Goal: Task Accomplishment & Management: Use online tool/utility

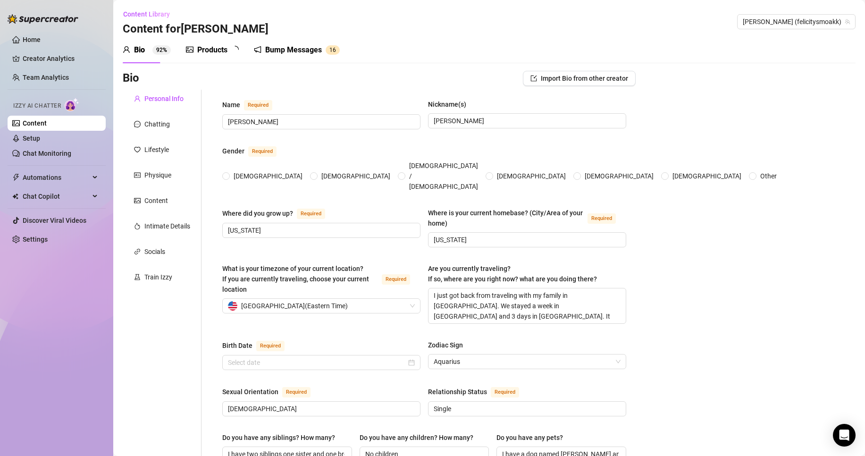
radio input "true"
type input "[DATE]"
click at [49, 178] on span "Automations" at bounding box center [56, 177] width 67 height 15
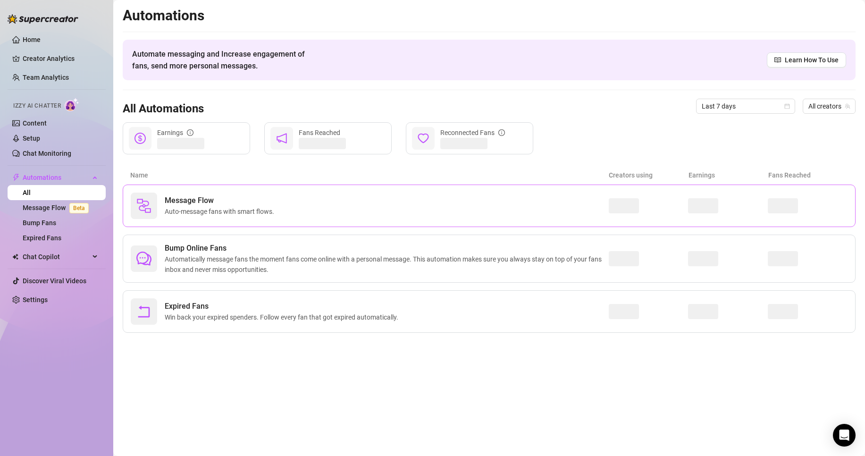
click at [198, 207] on span "Auto-message fans with smart flows." at bounding box center [221, 211] width 113 height 10
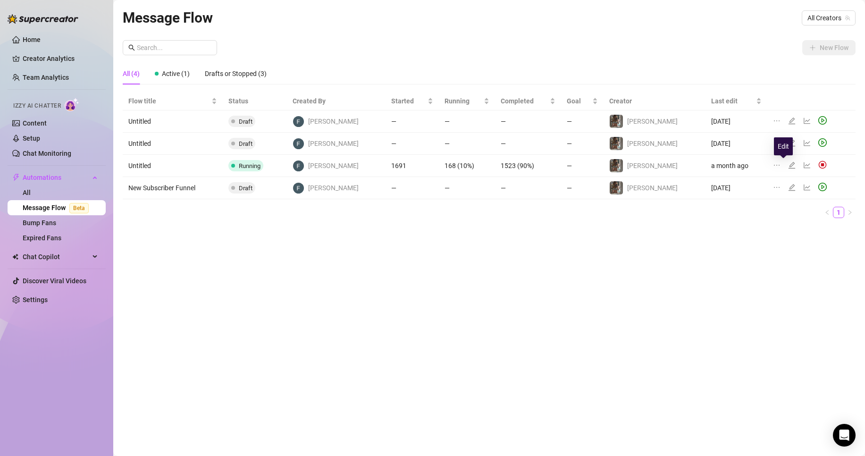
click at [789, 166] on icon "edit" at bounding box center [792, 165] width 7 height 7
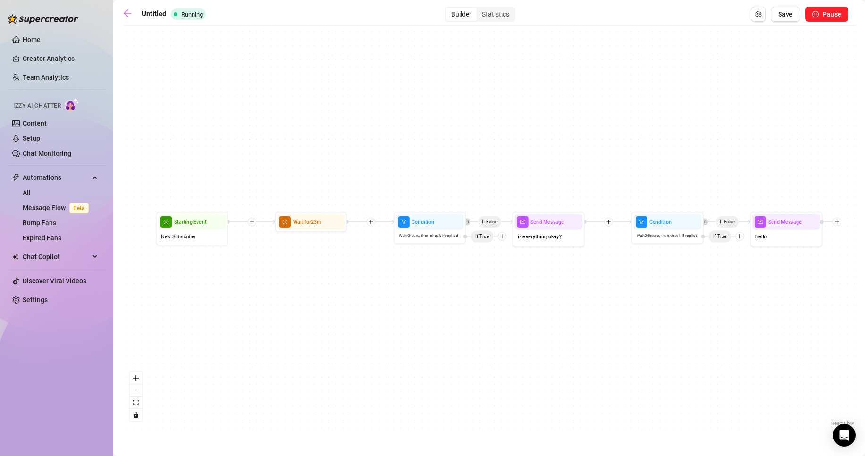
click at [254, 220] on icon "plus" at bounding box center [252, 222] width 5 height 5
click at [280, 246] on div "Message" at bounding box center [287, 247] width 52 height 12
type textarea "Write your message here"
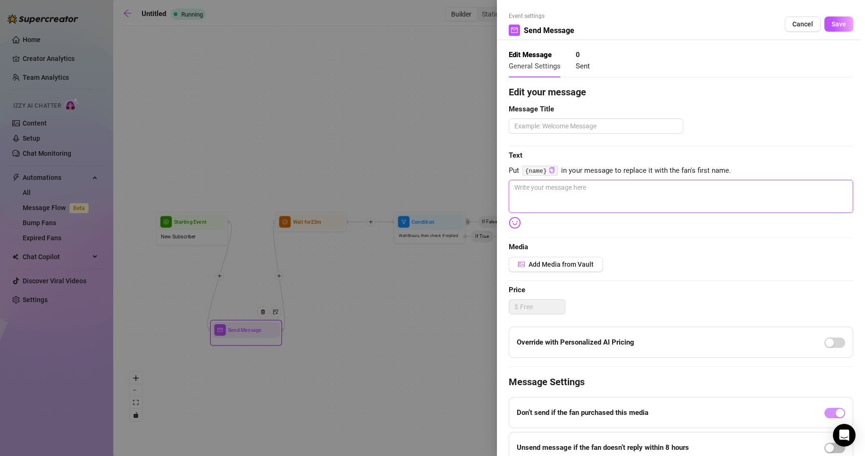
click at [535, 197] on textarea at bounding box center [681, 196] width 345 height 33
type textarea "o"
type textarea "oh"
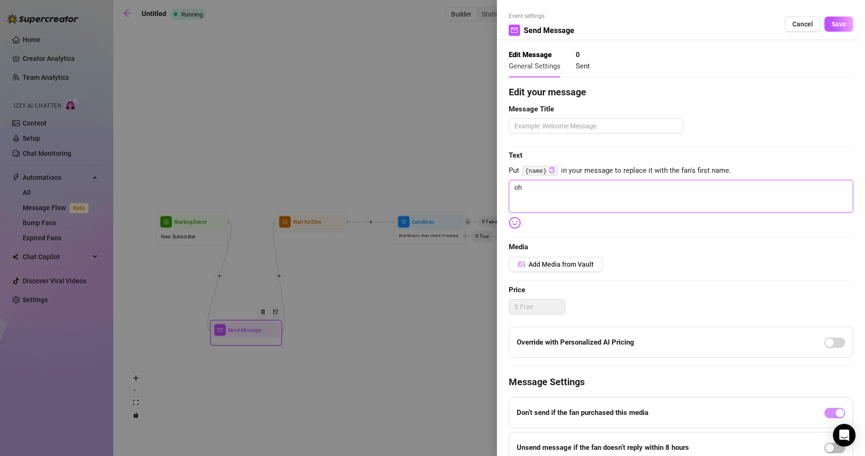
type textarea "oh"
type textarea "oh a"
type textarea "oh an"
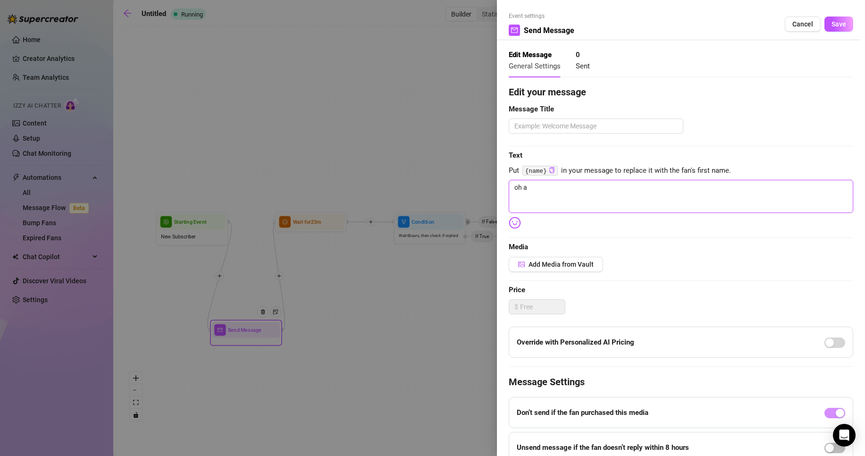
type textarea "oh an"
type textarea "oh and"
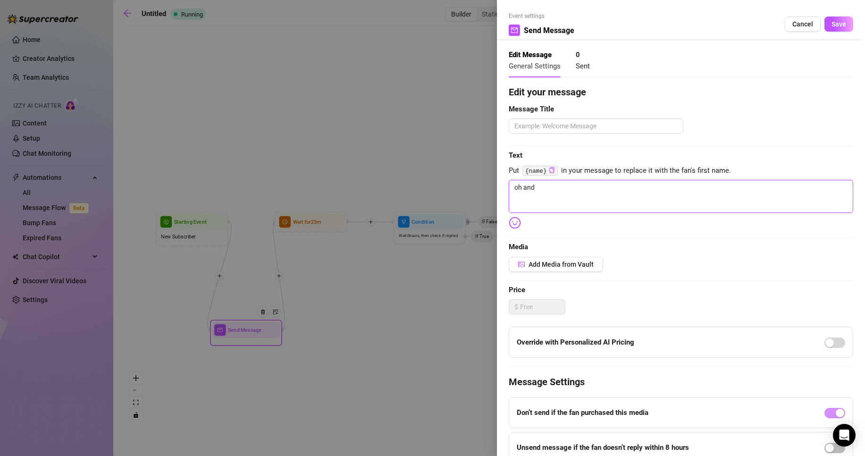
type textarea "oh and b"
type textarea "oh and bt"
type textarea "oh and btw"
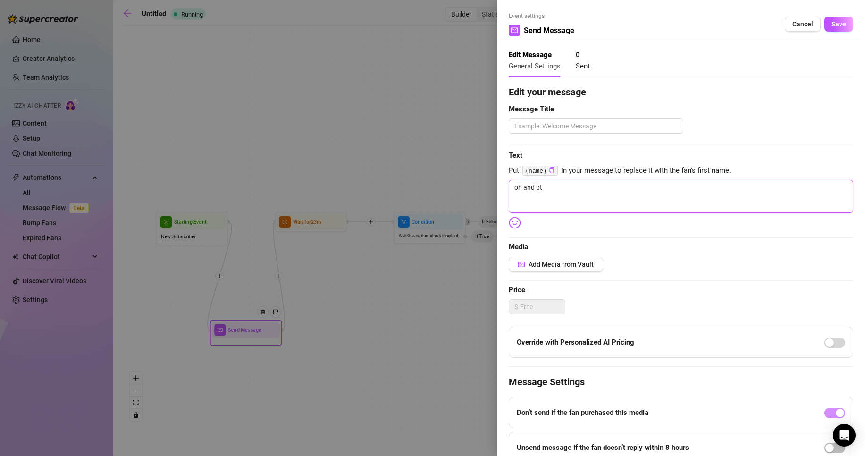
type textarea "oh and btw"
type textarea "oh and btw."
type textarea "oh and btw.."
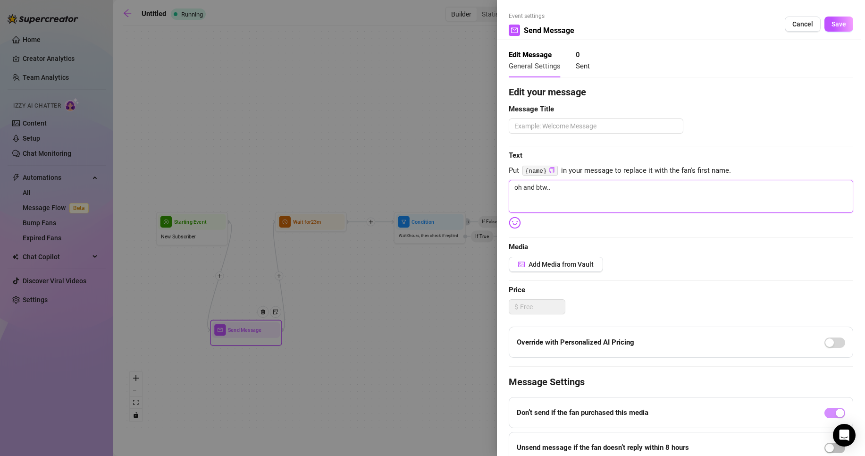
type textarea "oh and btw..."
type textarea "oh and btw... i"
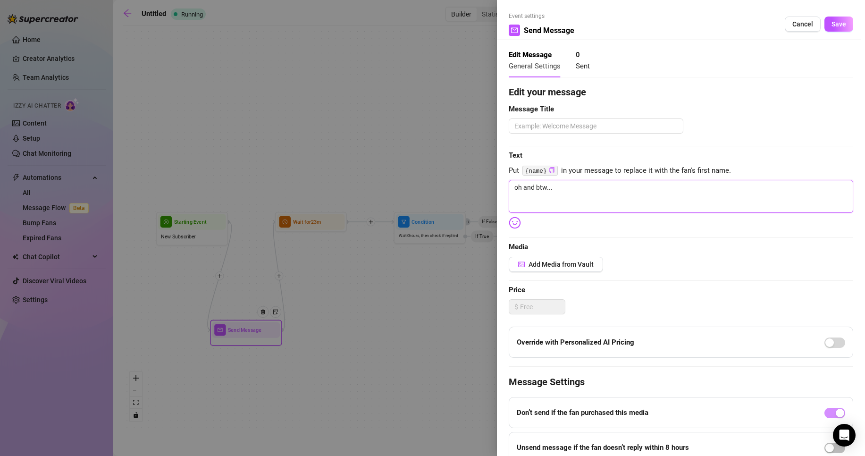
type textarea "oh and btw... i"
type textarea "oh and btw... id"
type textarea "oh and btw... i"
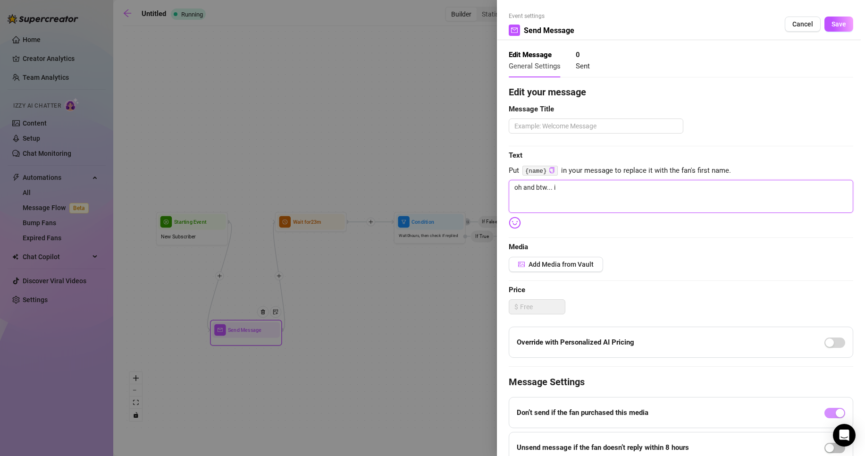
type textarea "oh and btw... id"
type textarea "oh and btw... id r"
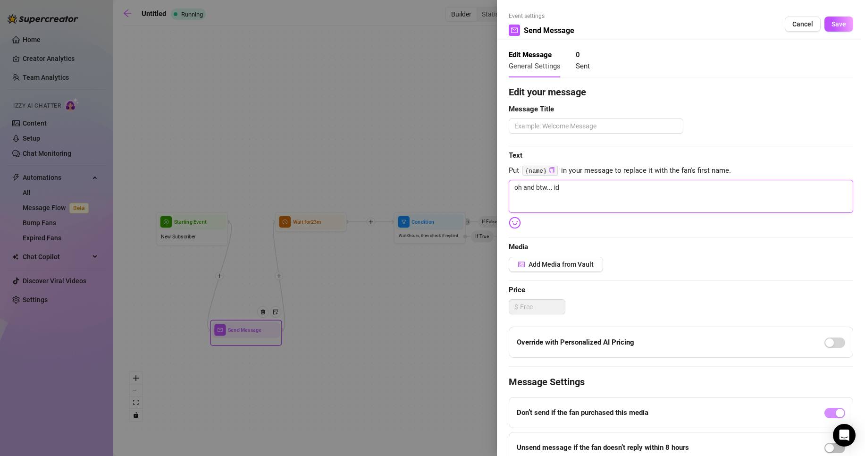
type textarea "oh and btw... id r"
type textarea "oh and btw... id re"
type textarea "oh and btw... id rea"
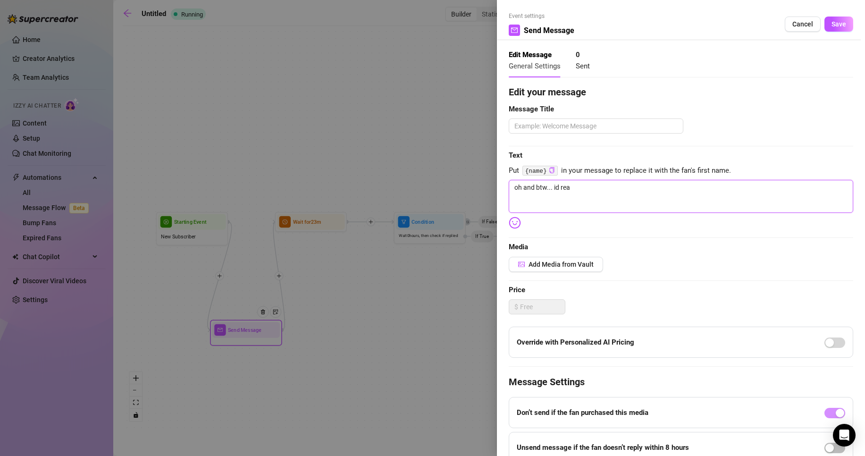
type textarea "oh and btw... id real"
type textarea "oh and btw... id reall"
type textarea "oh and btw... id really"
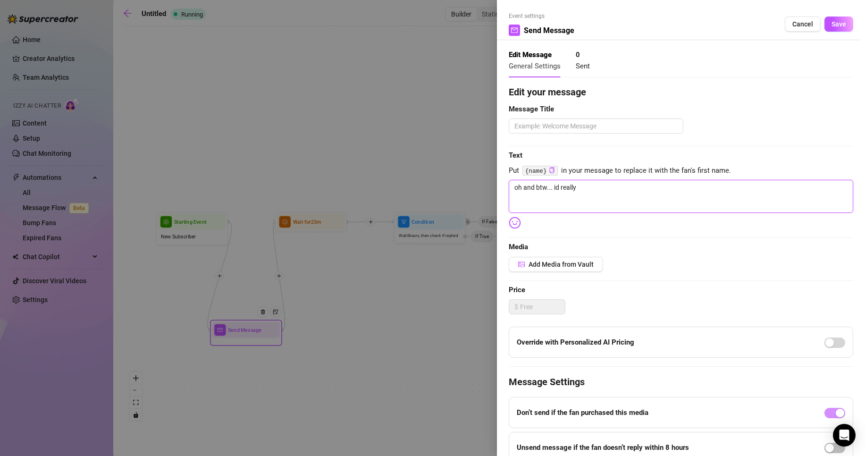
type textarea "oh and btw... id really"
type textarea "oh and btw... id really a"
type textarea "oh and btw... id really ap"
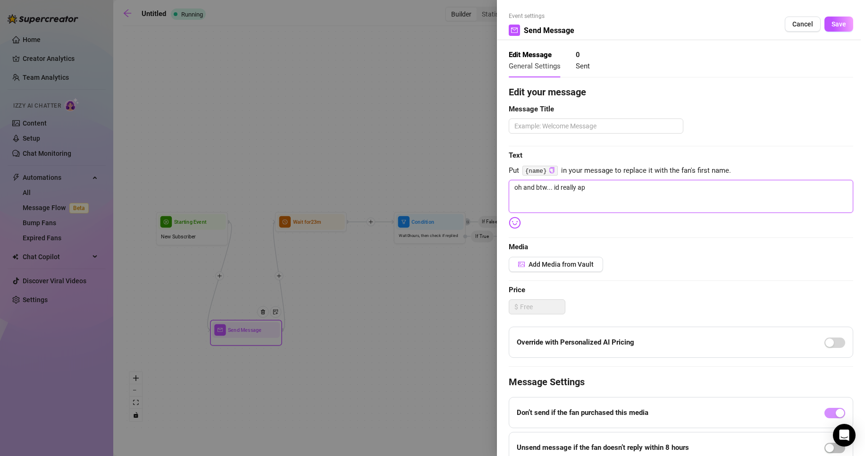
type textarea "oh and btw... id really app"
type textarea "oh and btw... id really appr"
type textarea "oh and btw... id really appre"
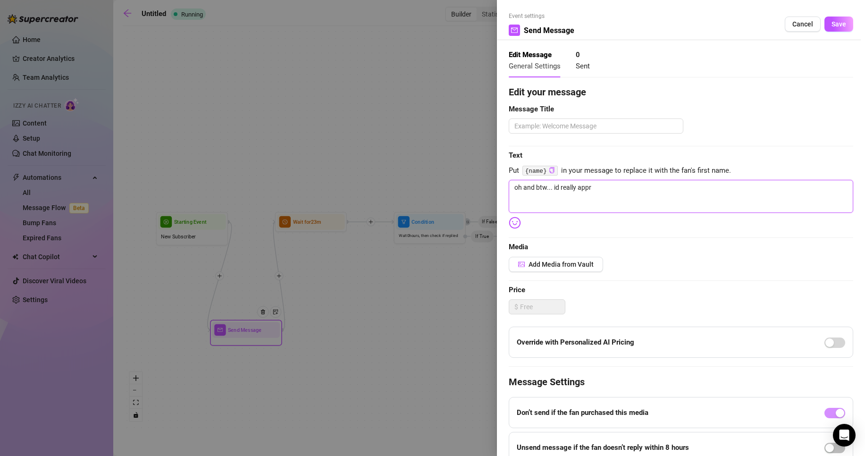
type textarea "oh and btw... id really appre"
type textarea "oh and btw... id really apprec"
type textarea "oh and btw... id really appreci"
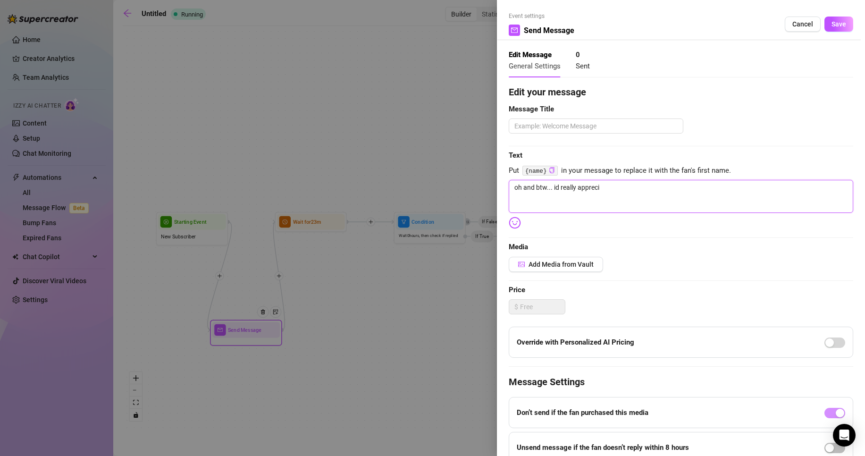
type textarea "oh and btw... id really apprecia"
type textarea "oh and btw... id really appreciat"
type textarea "oh and btw... id really appreciate"
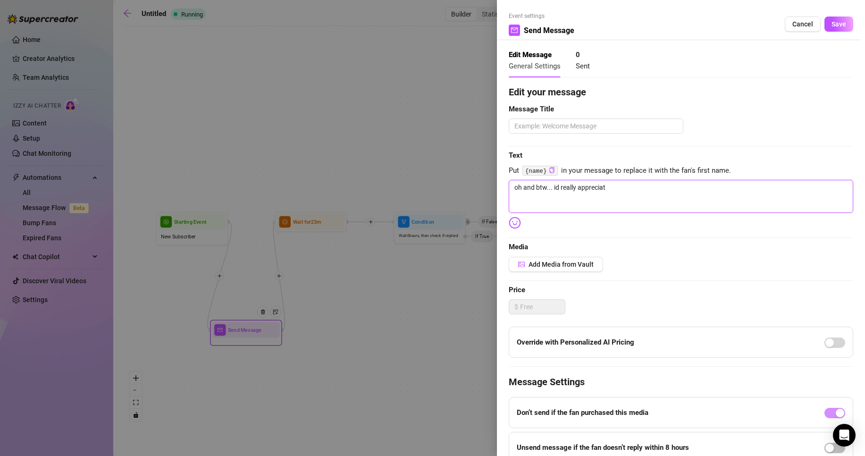
type textarea "oh and btw... id really appreciate"
type textarea "oh and btw... id really appreciate i"
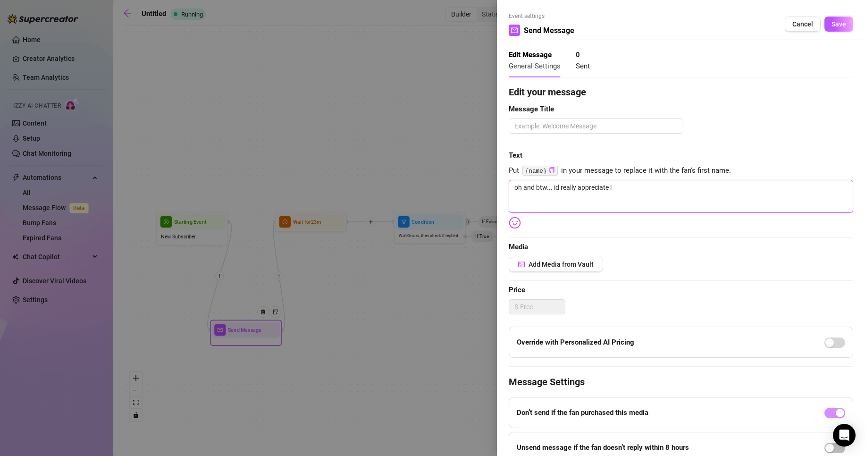
type textarea "oh and btw... id really appreciate if"
type textarea "oh and btw... id really appreciate if w"
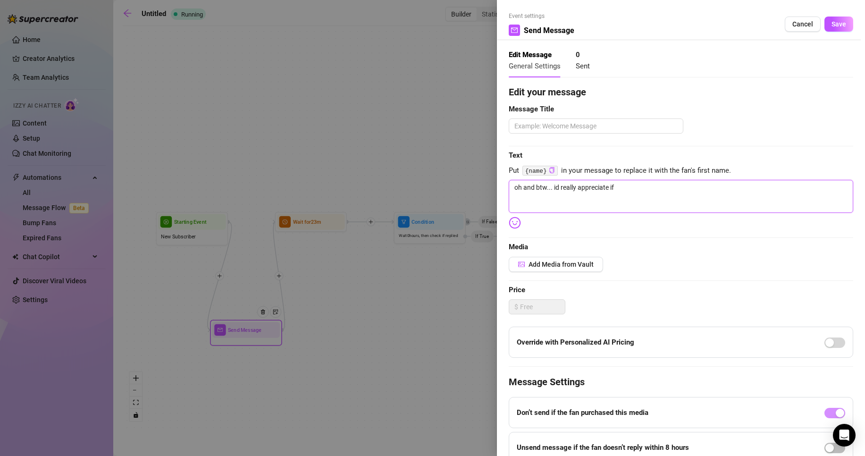
type textarea "oh and btw... id really appreciate if w"
type textarea "oh and btw... id really appreciate if we"
type textarea "oh and btw... id really appreciate if we c"
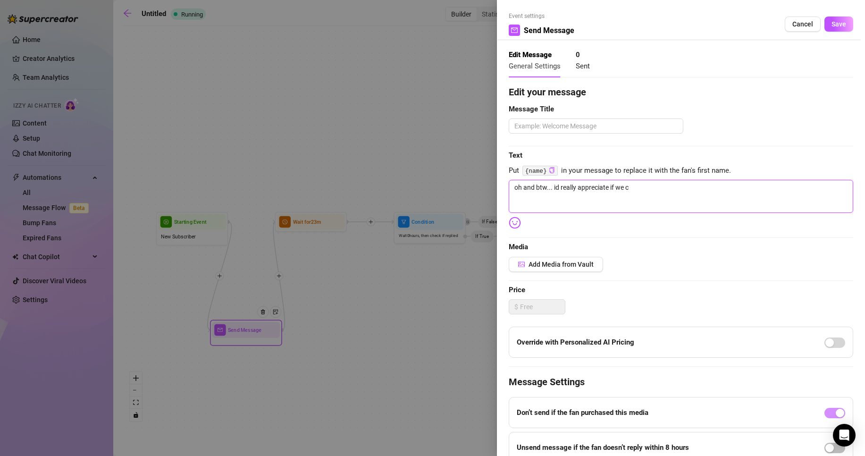
type textarea "oh and btw... id really appreciate if we co"
type textarea "oh and btw... id really appreciate if we cou"
type textarea "oh and btw... id really appreciate if we coul"
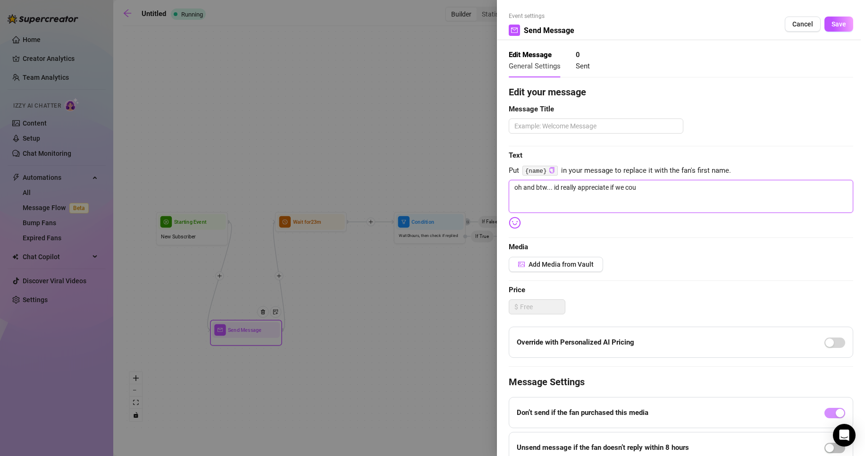
type textarea "oh and btw... id really appreciate if we coul"
type textarea "oh and btw... id really appreciate if we could"
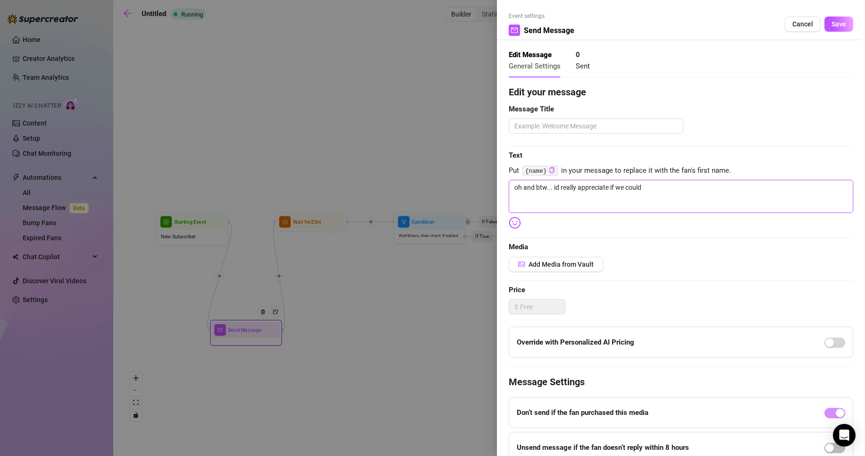
type textarea "oh and btw... id really appreciate if we could g"
type textarea "oh and btw... id really appreciate if we could ge"
type textarea "oh and btw... id really appreciate if we could get"
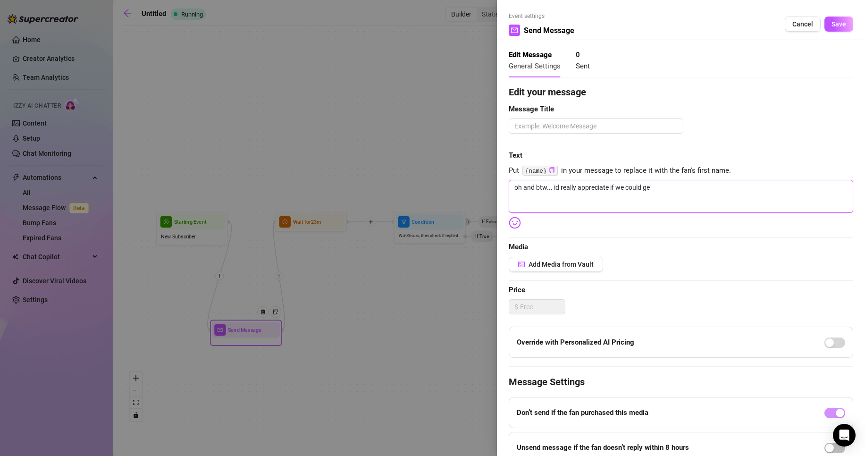
type textarea "oh and btw... id really appreciate if we could get"
type textarea "oh and btw... id really appreciate if we could get t"
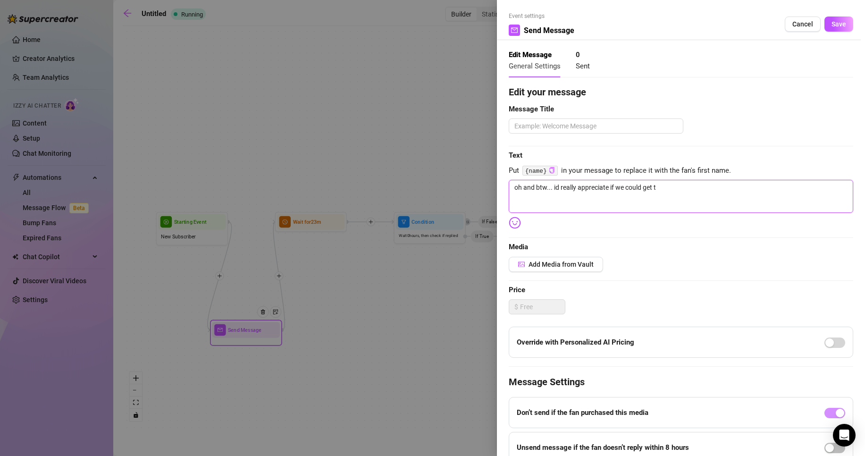
type textarea "oh and btw... id really appreciate if we could get to"
type textarea "oh and btw... id really appreciate if we could get to k"
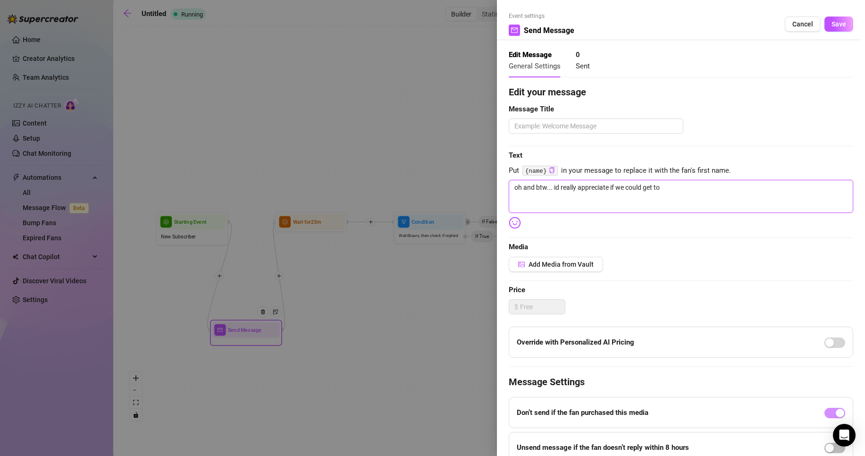
type textarea "oh and btw... id really appreciate if we could get to k"
type textarea "oh and btw... id really appreciate if we could get to kn"
type textarea "oh and btw... id really appreciate if we could get to kno"
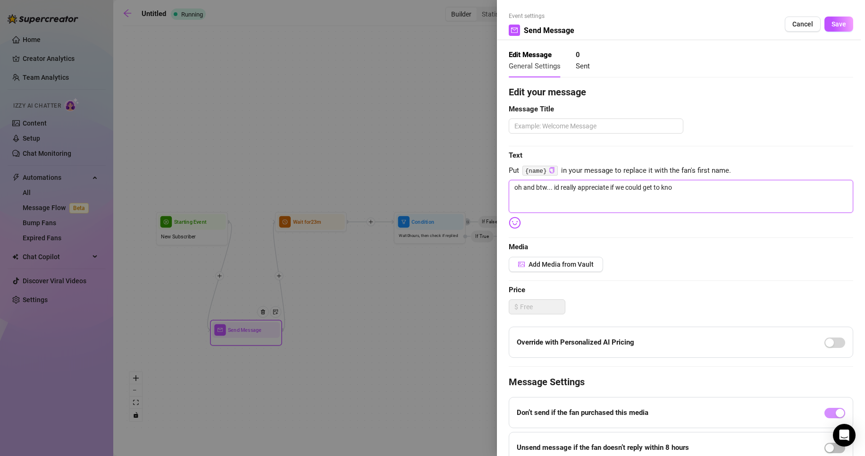
type textarea "oh and btw... id really appreciate if we could get to know"
type textarea "oh and btw... id really appreciate if we could get to know e"
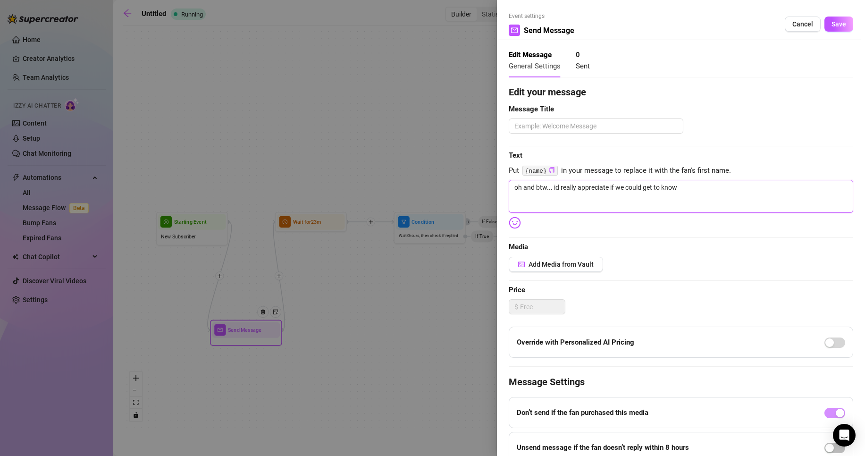
type textarea "oh and btw... id really appreciate if we could get to know e"
type textarea "oh and btw... id really appreciate if we could get to know ea"
type textarea "oh and btw... id really appreciate if we could get to know eac"
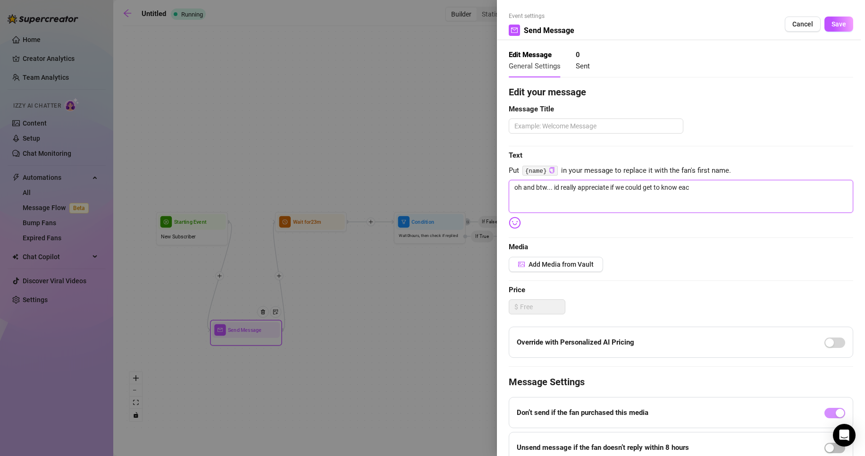
type textarea "oh and btw... id really appreciate if we could get to know each"
type textarea "oh and btw... id really appreciate if we could get to know [PERSON_NAME]"
type textarea "oh and btw... id really appreciate if we could get to know eachot"
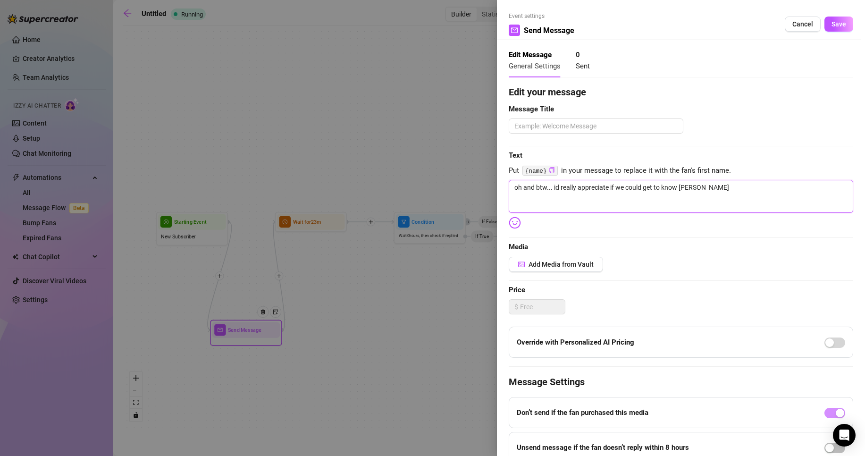
type textarea "oh and btw... id really appreciate if we could get to know eachot"
type textarea "oh and btw... id really appreciate if we could get to know eachoth"
type textarea "oh and btw... id really appreciate if we could get to know eachothe"
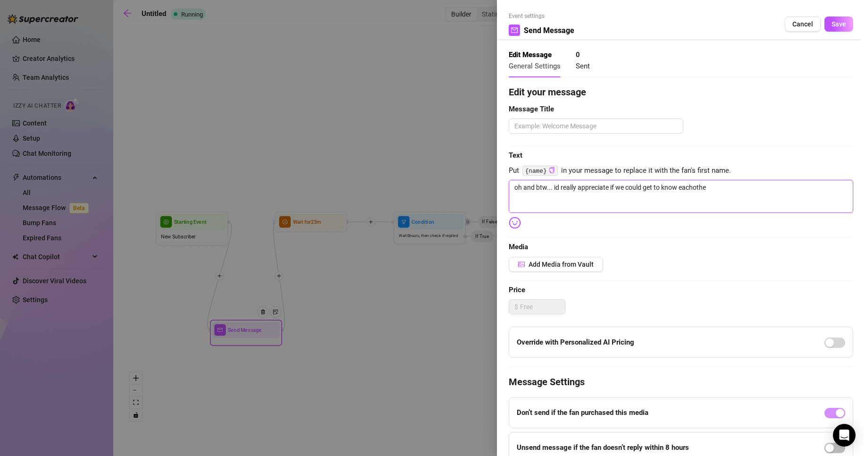
type textarea "oh and btw... id really appreciate if we could get to know eachother"
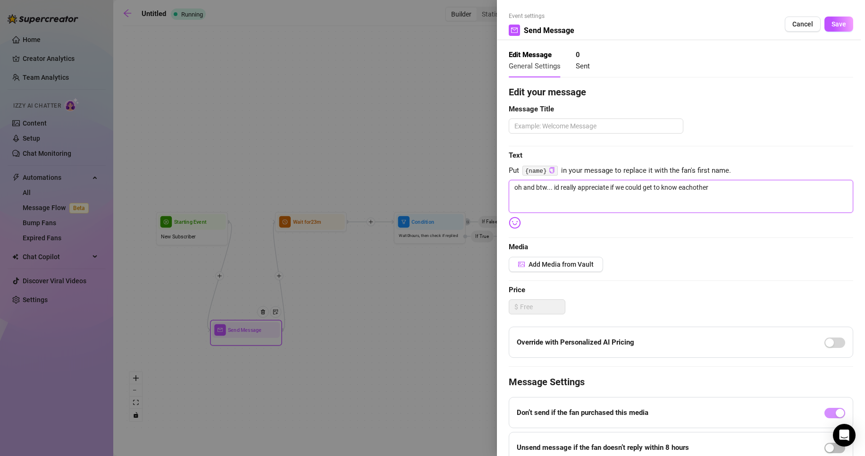
type textarea "oh and btw... id really appreciate if we could get to know eachother"
type textarea "oh and btw... id really appreciate if we could get to know eachothe"
type textarea "oh and btw... id really appreciate if we could get to know eachoth"
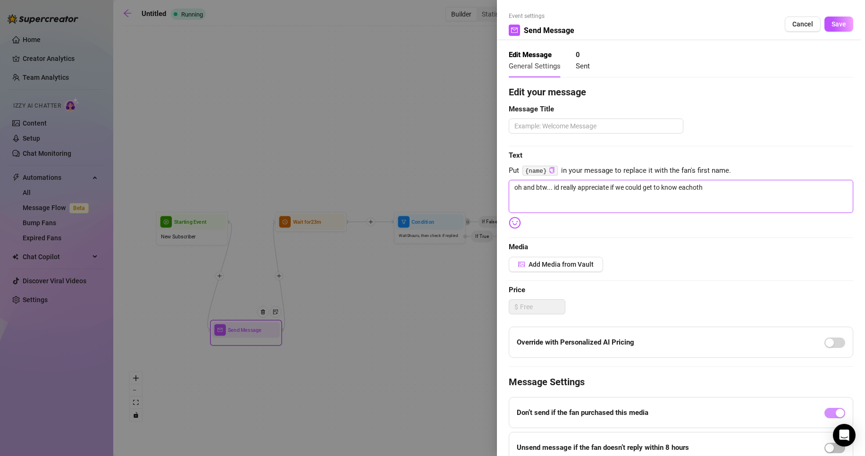
type textarea "oh and btw... id really appreciate if we could get to know eachot"
type textarea "oh and btw... id really appreciate if we could get to know [PERSON_NAME]"
type textarea "oh and btw... id really appreciate if we could get to know each"
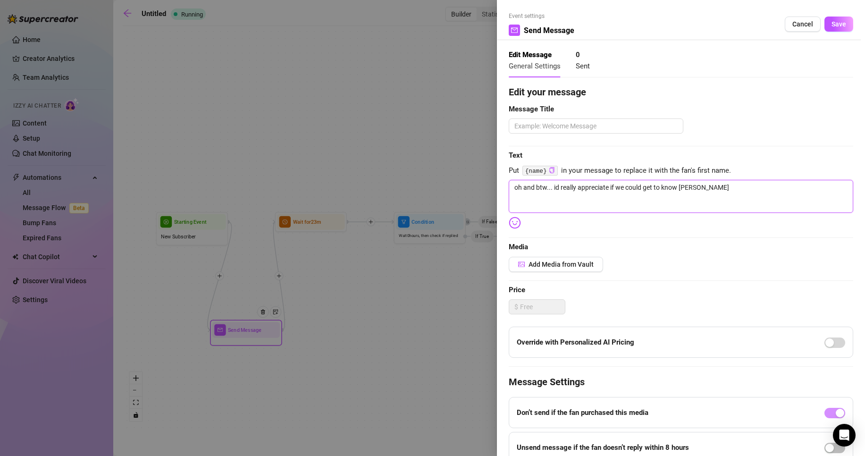
type textarea "oh and btw... id really appreciate if we could get to know each"
type textarea "oh and btw... id really appreciate if we could get to know each o"
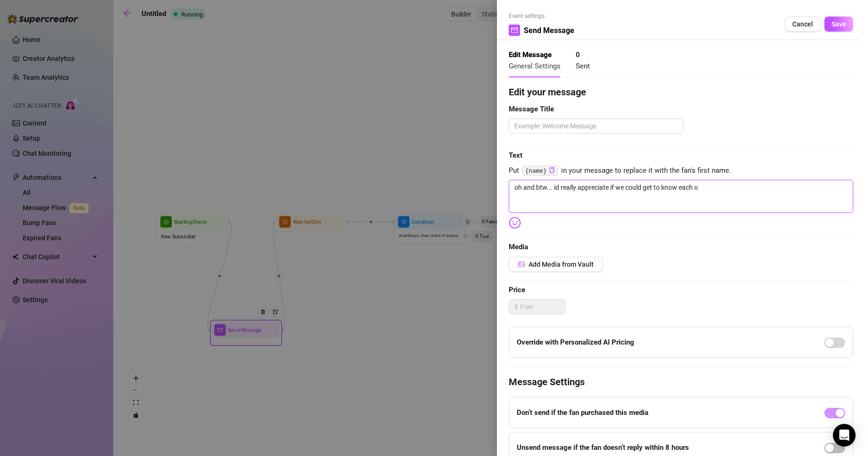
type textarea "oh and btw... id really appreciate if we could get to know each ot"
type textarea "oh and btw... id really appreciate if we could get to know each oth"
type textarea "oh and btw... id really appreciate if we could get to know each othe"
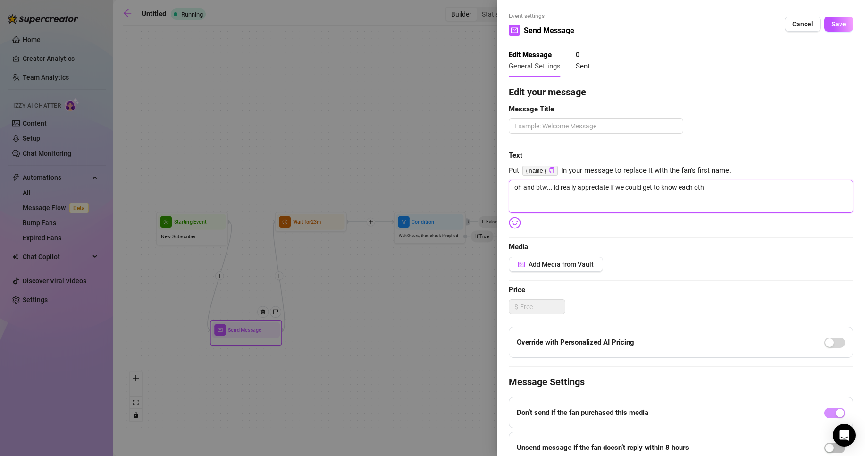
type textarea "oh and btw... id really appreciate if we could get to know each othe"
type textarea "oh and btw... id really appreciate if we could get to know each other"
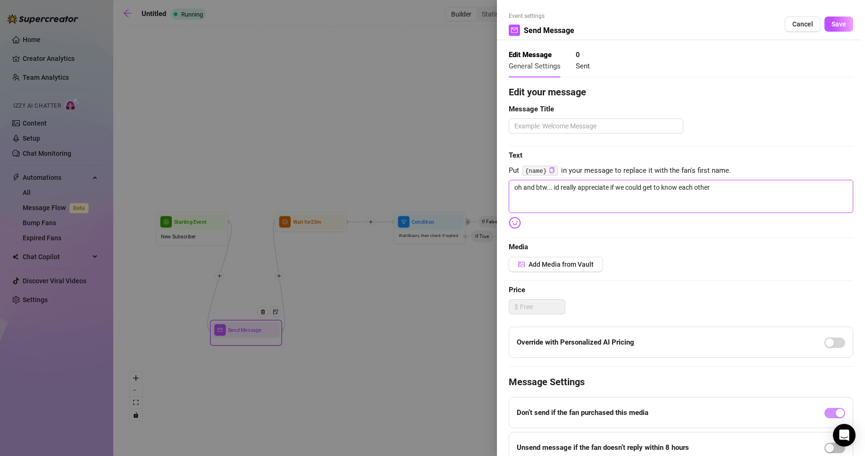
type textarea "oh and btw... id really appreciate if we could get to know each other a"
type textarea "oh and btw... id really appreciate if we could get to know each other a b"
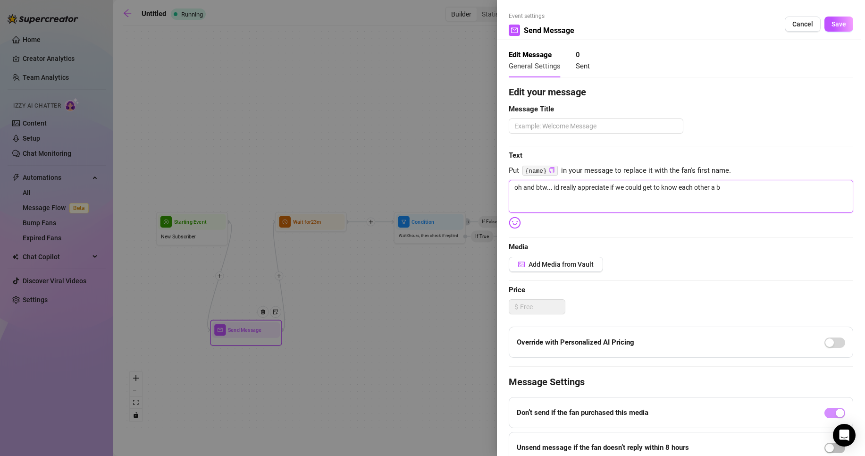
type textarea "oh and btw... id really appreciate if we could get to know each other a bi"
type textarea "oh and btw... id really appreciate if we could get to know each other a bit"
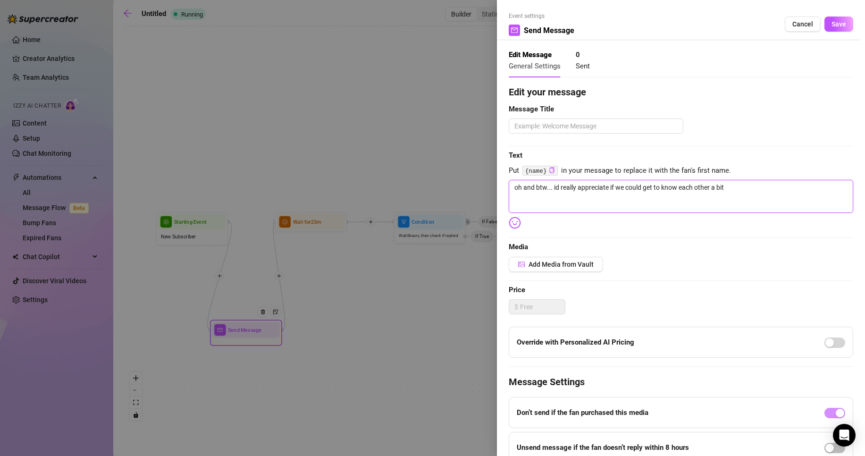
type textarea "oh and btw... id really appreciate if we could get to know each other a bit f"
type textarea "oh and btw... id really appreciate if we could get to know each other a bit fi"
type textarea "oh and btw... id really appreciate if we could get to know each other a bit fir"
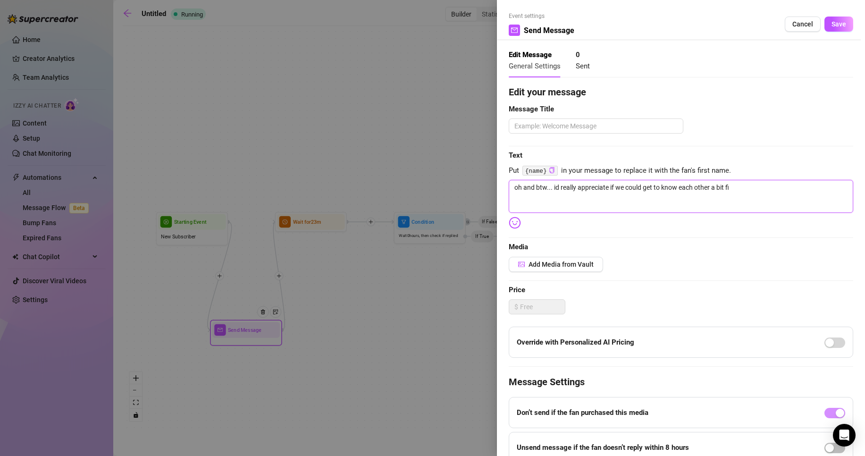
type textarea "oh and btw... id really appreciate if we could get to know each other a bit fir"
type textarea "oh and btw... id really appreciate if we could get to know each other a bit firs"
type textarea "oh and btw... id really appreciate if we could get to know each other a bit fir…"
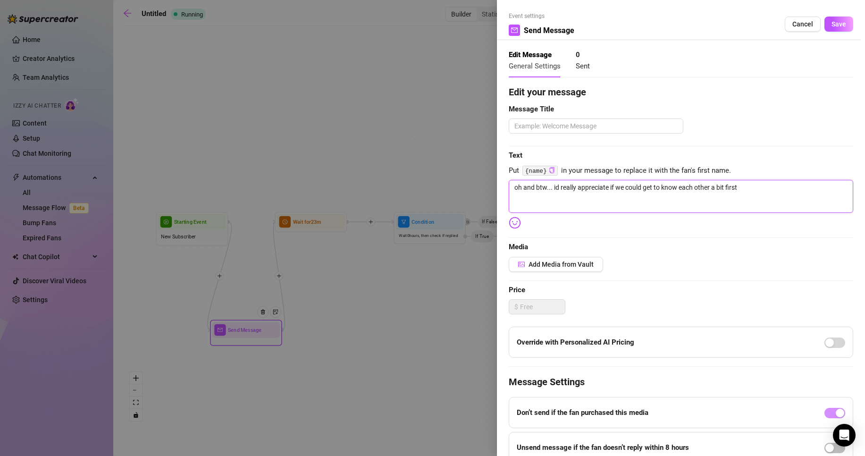
type textarea "oh and btw... id really appreciate if we could get to know each other a bit fir…"
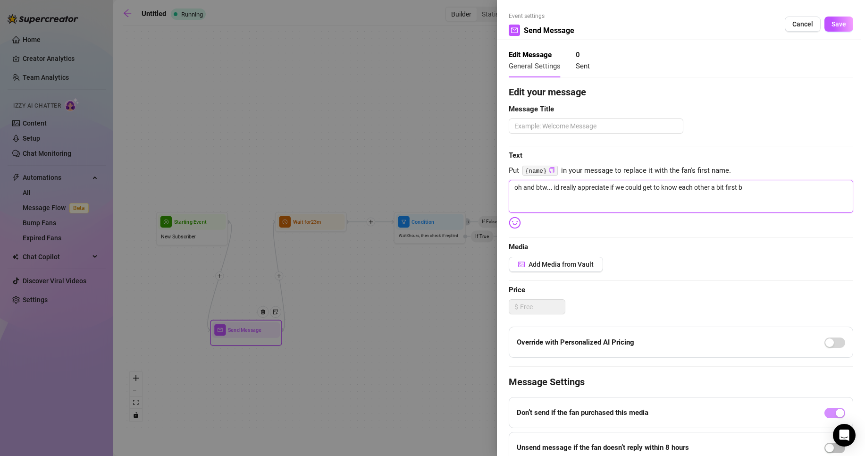
type textarea "oh and btw... id really appreciate if we could get to know each other a bit fir…"
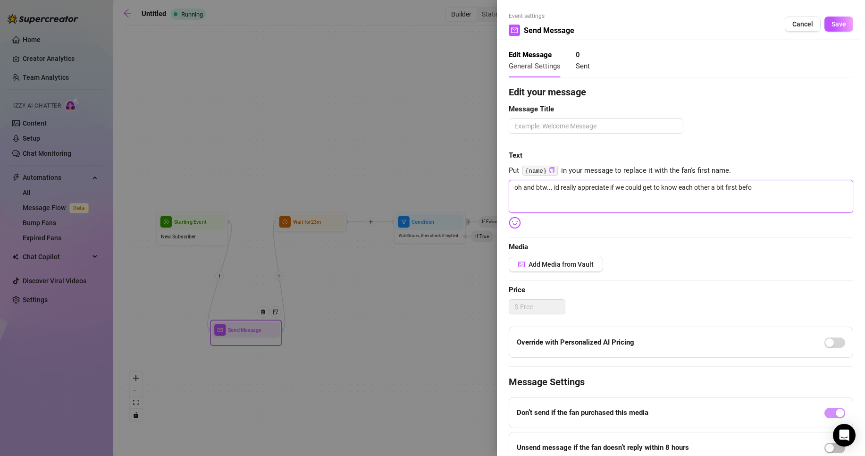
type textarea "oh and btw... id really appreciate if we could get to know each other a bit fir…"
click at [349, 146] on div at bounding box center [432, 228] width 865 height 456
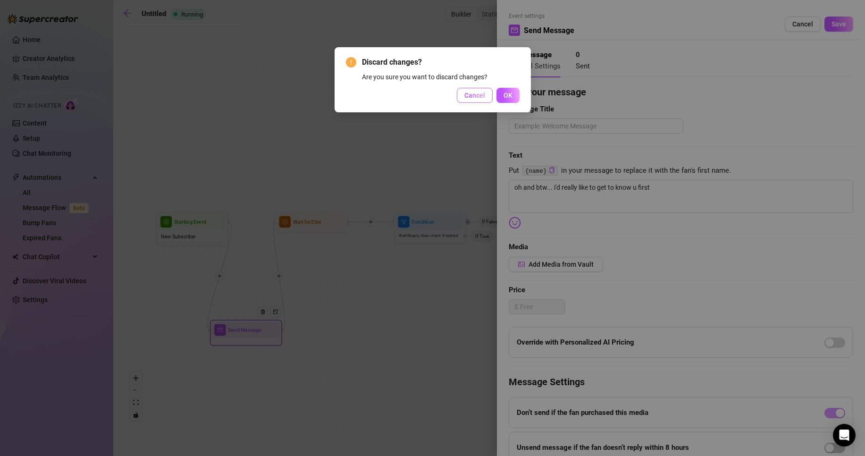
click at [460, 94] on button "Cancel" at bounding box center [475, 95] width 36 height 15
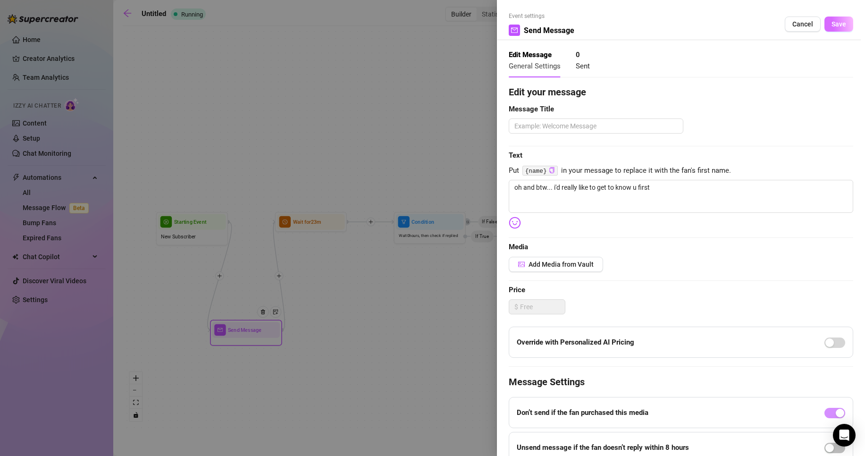
click at [832, 26] on span "Save" at bounding box center [839, 24] width 15 height 8
click at [561, 129] on textarea at bounding box center [596, 126] width 175 height 15
click at [686, 190] on textarea "oh and btw... i'd really like to get to know u first" at bounding box center [681, 198] width 345 height 33
drag, startPoint x: 662, startPoint y: 187, endPoint x: 591, endPoint y: 191, distance: 71.8
click at [591, 191] on textarea "oh and btw... i'd really like to get to know u first" at bounding box center [681, 198] width 345 height 33
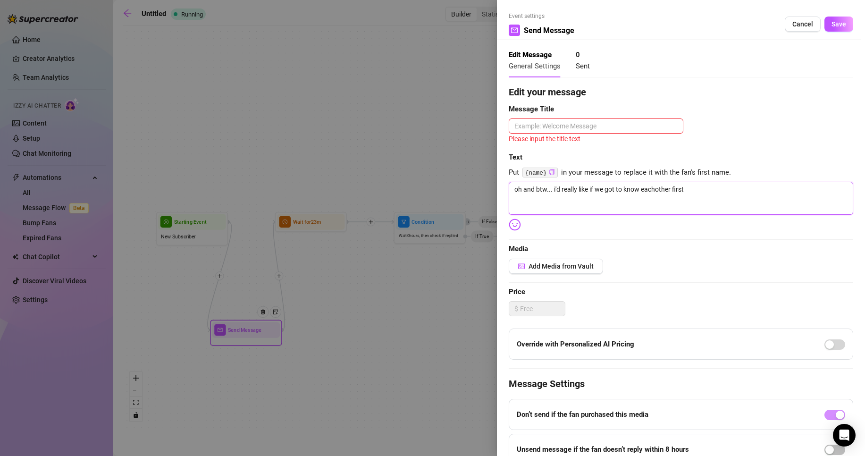
click at [654, 187] on textarea "oh and btw... i'd really like if we got to know eachother first" at bounding box center [681, 198] width 345 height 33
click at [588, 128] on textarea at bounding box center [596, 126] width 175 height 15
click at [708, 186] on textarea "oh and btw... i'd really like if we got to know each other first" at bounding box center [681, 196] width 345 height 33
click at [677, 189] on textarea "oh and btw... i'd really like if we got to know each other first" at bounding box center [681, 196] width 345 height 33
click at [674, 187] on textarea "oh and btw... i'd really like if we got to know each other first" at bounding box center [681, 196] width 345 height 33
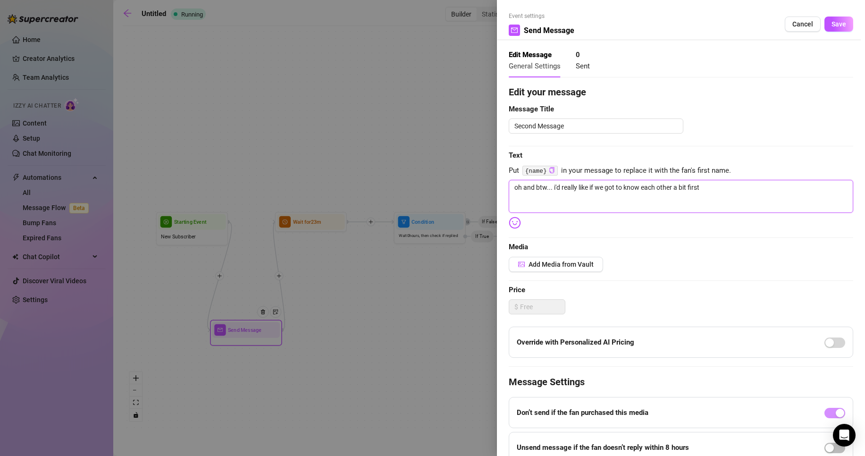
click at [720, 183] on textarea "oh and btw... i'd really like if we got to know each other a bit first" at bounding box center [681, 196] width 345 height 33
click at [832, 22] on span "Save" at bounding box center [839, 24] width 15 height 8
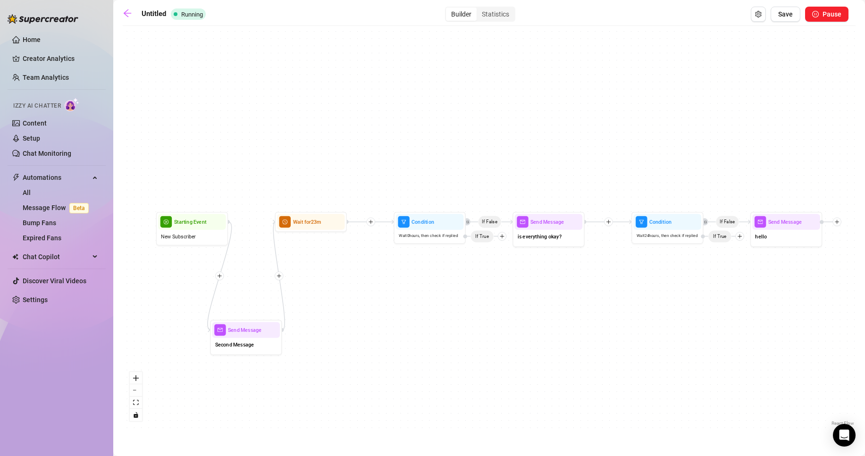
click at [280, 275] on icon "plus" at bounding box center [279, 275] width 5 height 5
click at [315, 301] on div "Message" at bounding box center [314, 301] width 52 height 12
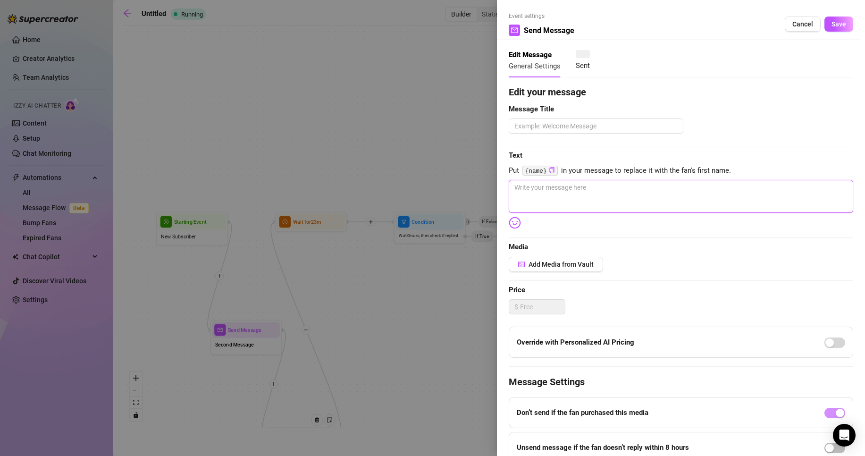
click at [579, 197] on textarea at bounding box center [681, 196] width 345 height 33
click at [578, 130] on textarea at bounding box center [596, 126] width 175 height 15
click at [609, 184] on textarea at bounding box center [681, 196] width 345 height 33
drag, startPoint x: 573, startPoint y: 127, endPoint x: 509, endPoint y: 127, distance: 64.2
click at [509, 127] on div "Event settings Send Message Cancel Save Edit Message General Settings 0 Sent Ed…" at bounding box center [681, 228] width 368 height 456
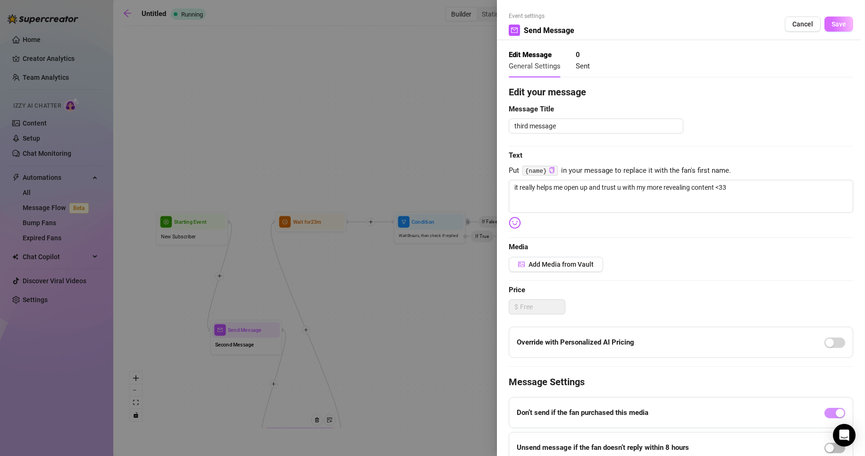
click at [832, 20] on span "Save" at bounding box center [839, 24] width 15 height 8
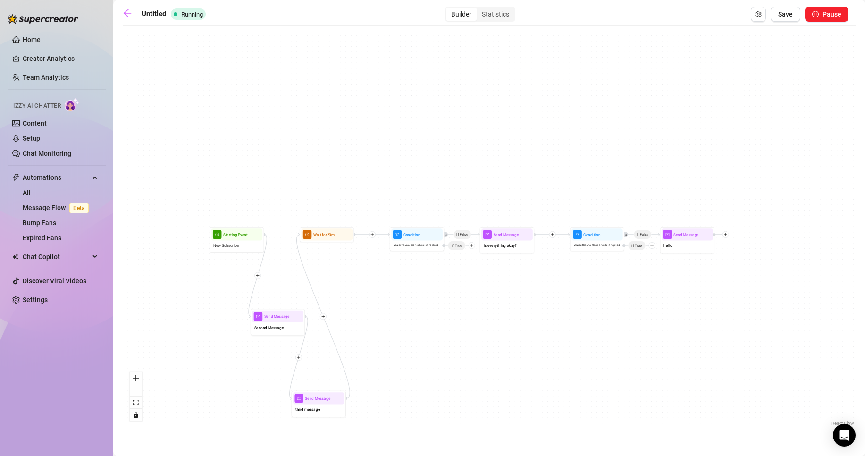
click at [258, 277] on icon "plus" at bounding box center [258, 276] width 4 height 4
click at [282, 276] on div "Time Delay" at bounding box center [284, 275] width 40 height 9
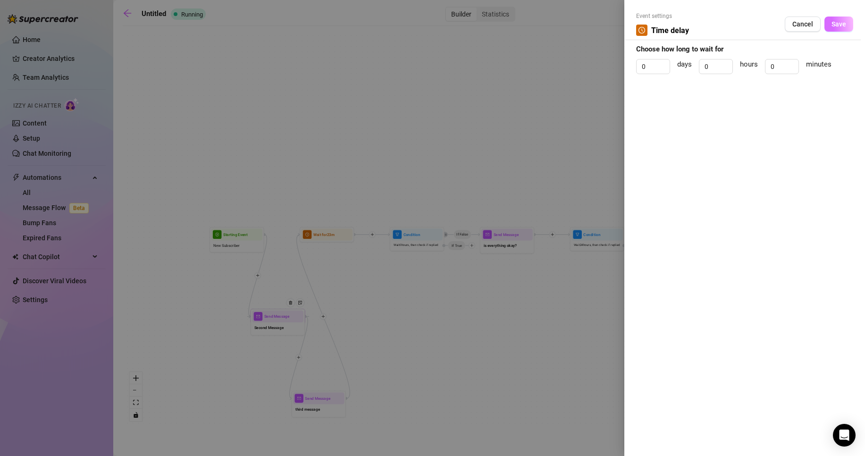
click at [834, 26] on span "Save" at bounding box center [839, 24] width 15 height 8
click at [794, 21] on span "Cancel" at bounding box center [803, 24] width 21 height 8
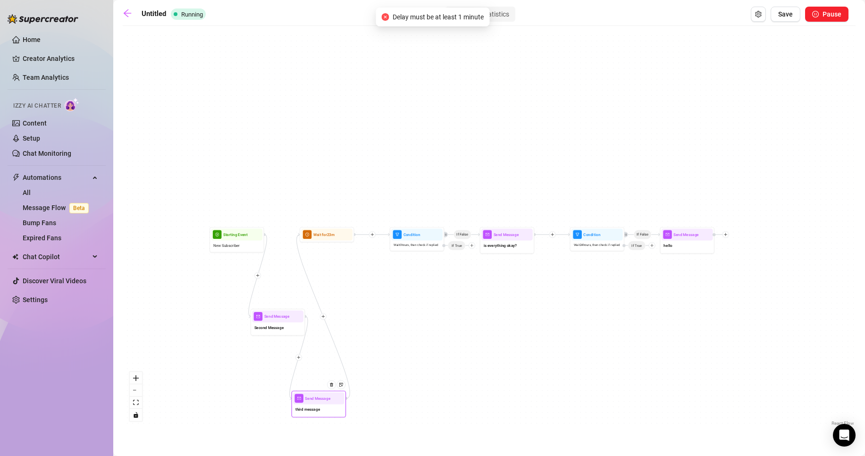
click at [322, 405] on div "third message" at bounding box center [318, 410] width 51 height 11
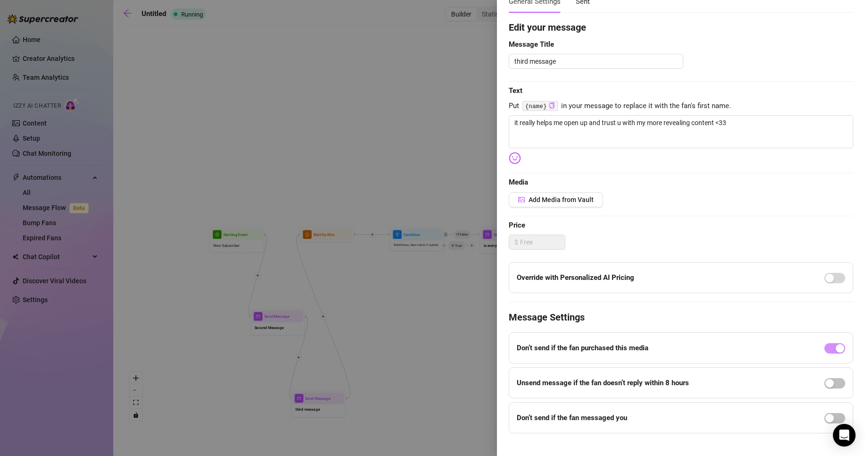
scroll to position [77, 0]
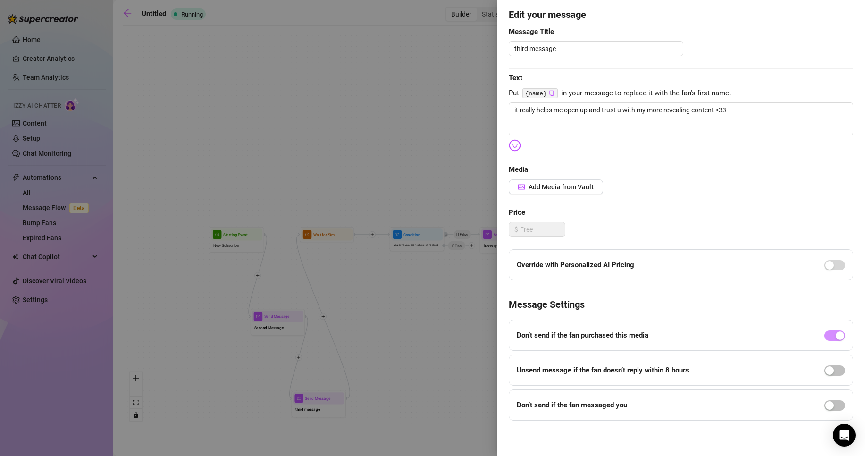
click at [389, 269] on div at bounding box center [432, 228] width 865 height 456
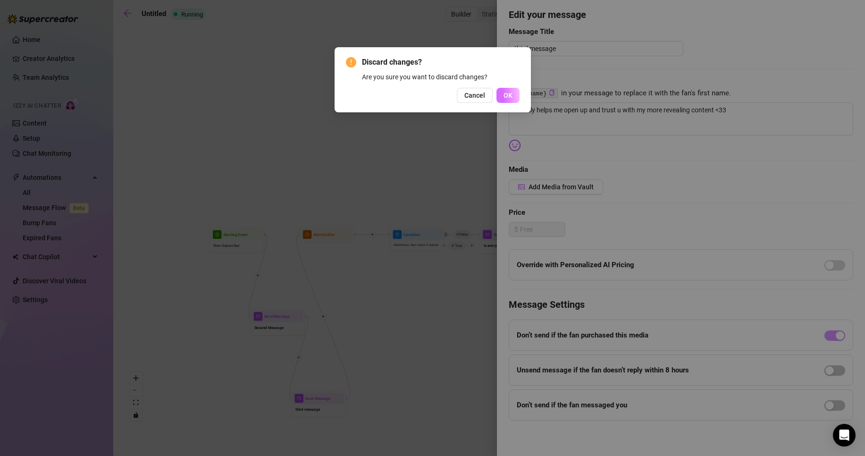
click at [504, 97] on span "OK" at bounding box center [508, 96] width 9 height 8
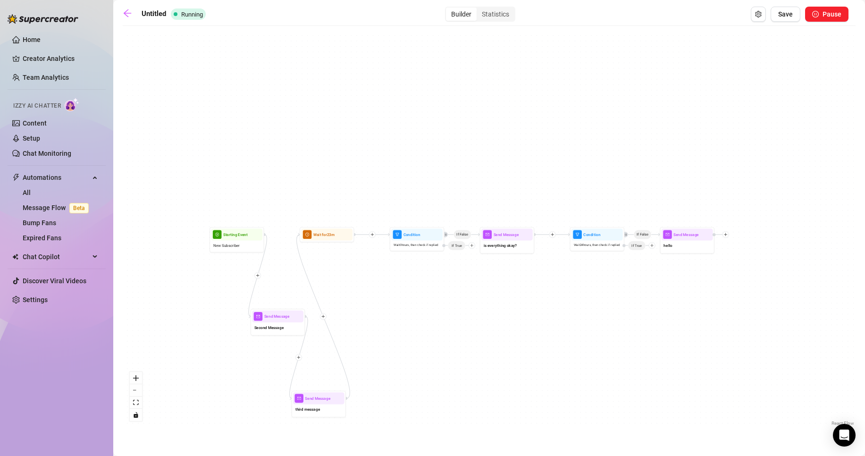
click at [301, 362] on div "If False If False Send Message third message Send Message Second Message Send M…" at bounding box center [489, 230] width 733 height 398
click at [301, 359] on div at bounding box center [299, 357] width 7 height 7
click at [325, 367] on div "Condition" at bounding box center [325, 367] width 40 height 9
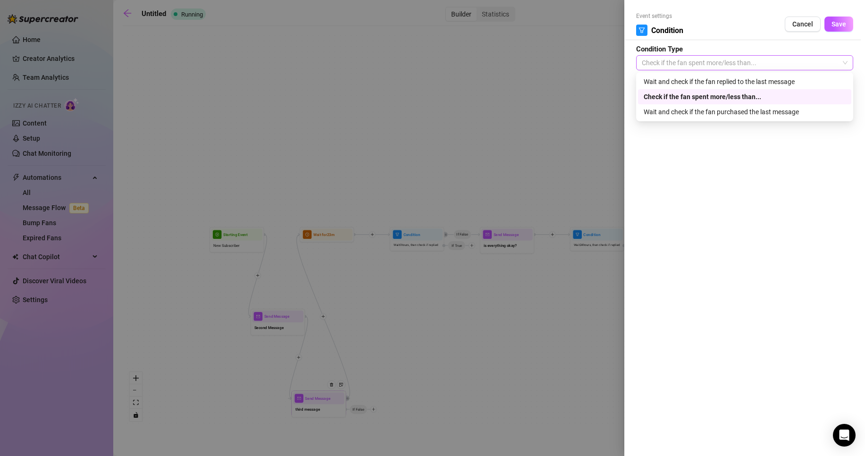
click at [717, 63] on span "Check if the fan spent more/less than..." at bounding box center [745, 63] width 206 height 14
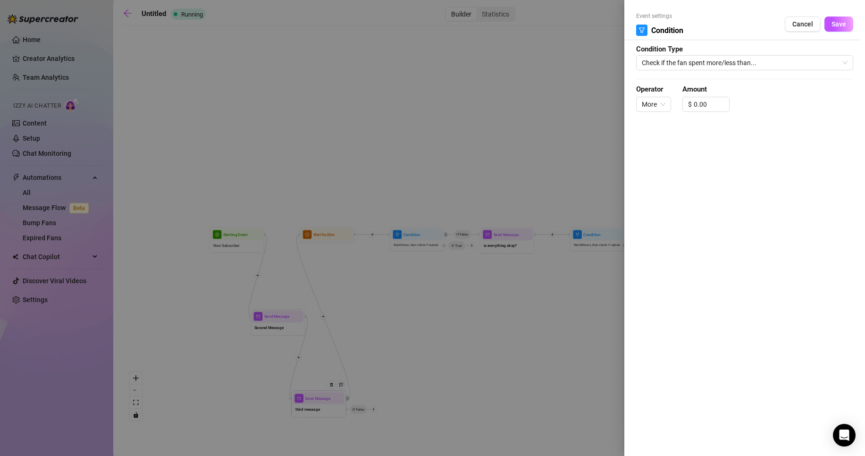
click at [497, 195] on div at bounding box center [432, 228] width 865 height 456
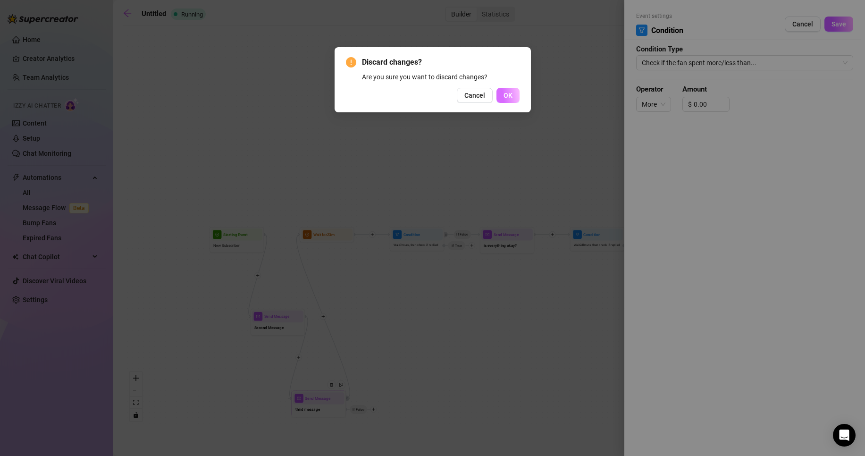
click at [513, 92] on button "OK" at bounding box center [508, 95] width 23 height 15
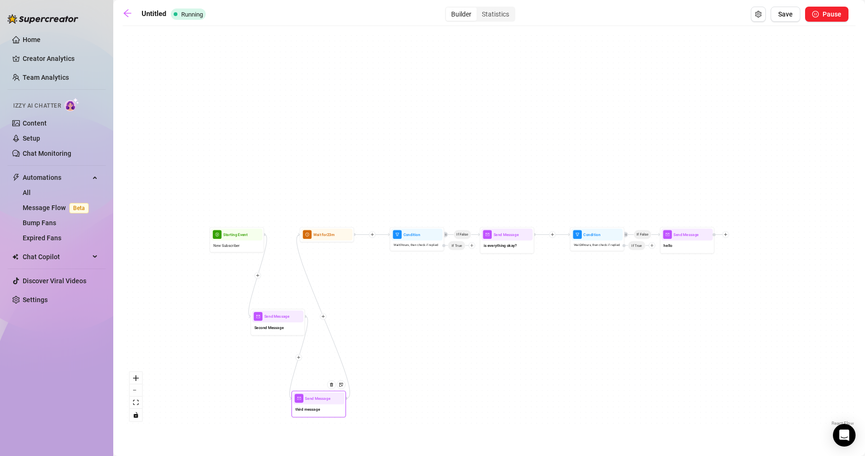
click at [312, 411] on span "third message" at bounding box center [308, 410] width 25 height 6
click at [318, 416] on div "Send Message third message" at bounding box center [319, 404] width 55 height 27
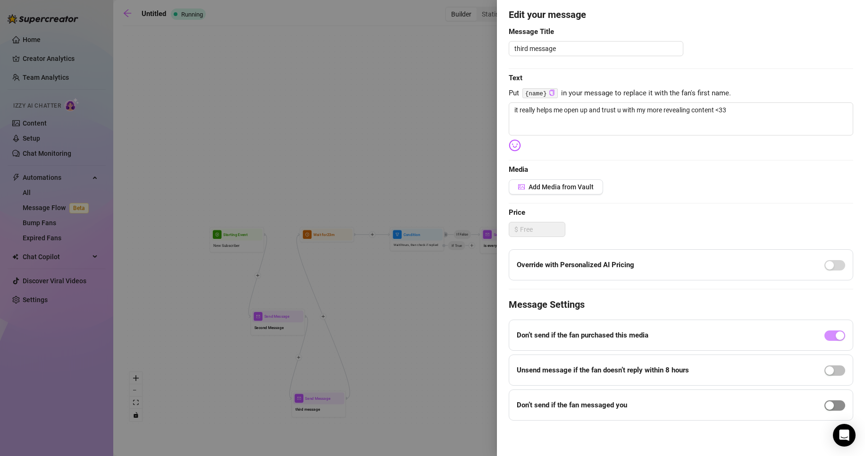
click at [829, 408] on span "button" at bounding box center [835, 405] width 21 height 10
click at [825, 410] on span "button" at bounding box center [835, 412] width 21 height 10
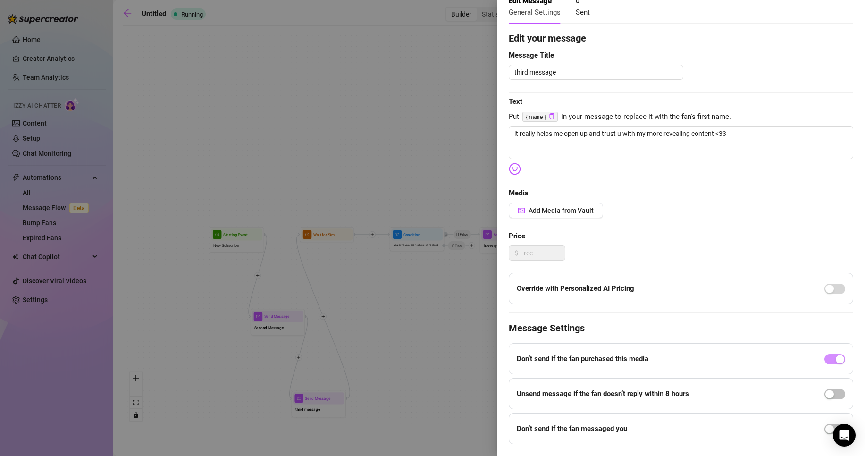
scroll to position [0, 0]
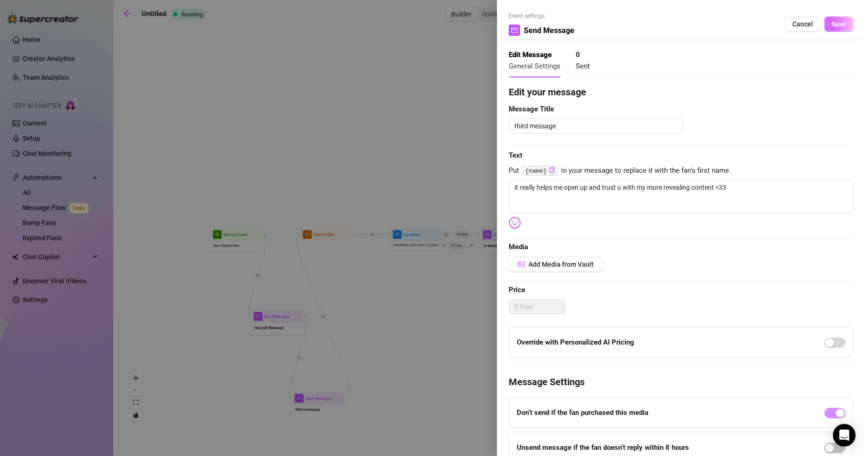
click at [832, 27] on span "Save" at bounding box center [839, 24] width 15 height 8
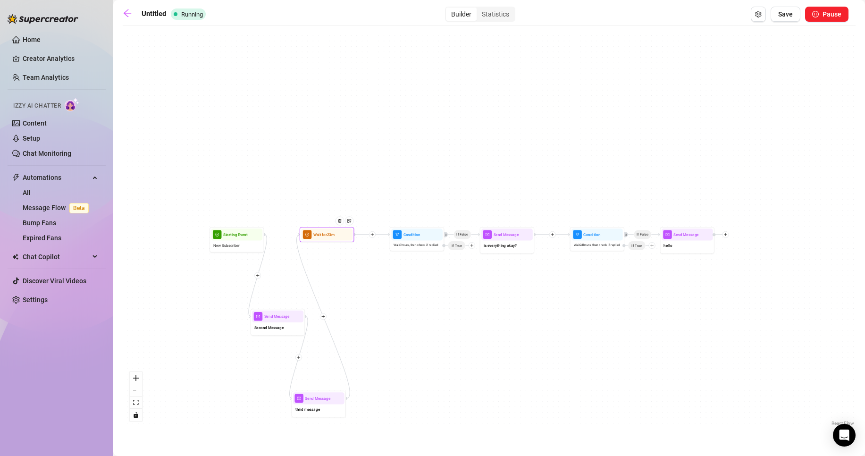
click at [333, 239] on div at bounding box center [342, 225] width 24 height 28
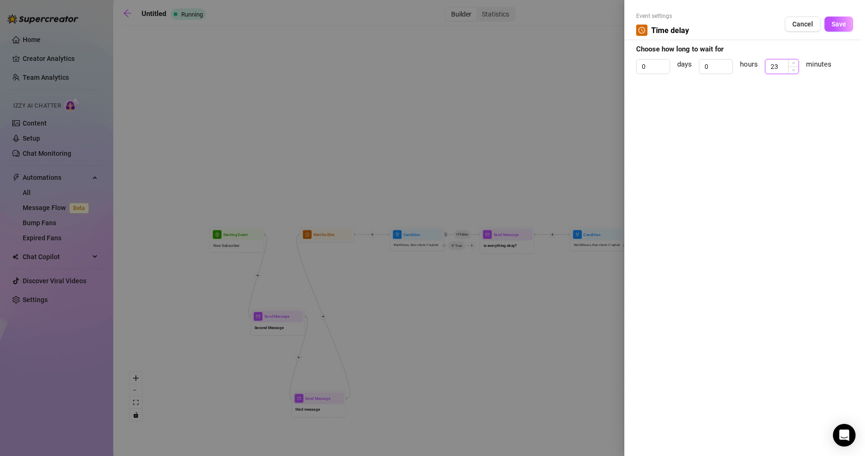
click at [780, 65] on input "23" at bounding box center [782, 66] width 33 height 14
click at [792, 70] on icon "down" at bounding box center [793, 69] width 3 height 3
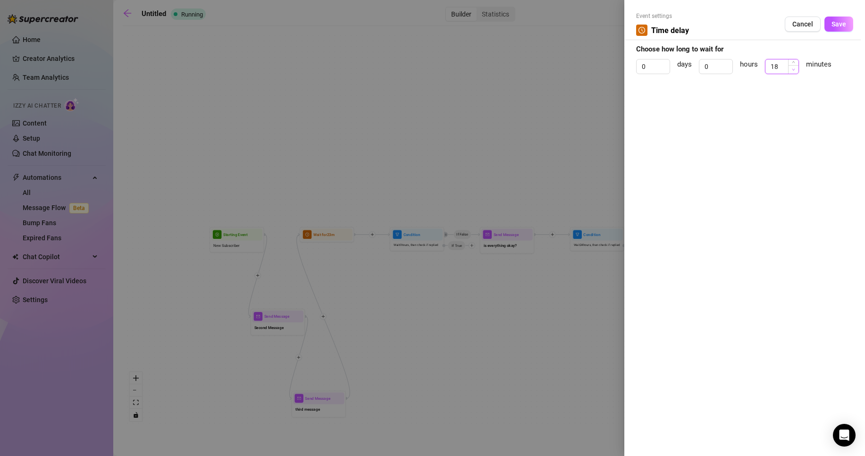
click at [792, 70] on icon "down" at bounding box center [793, 69] width 3 height 3
click at [833, 22] on span "Save" at bounding box center [839, 24] width 15 height 8
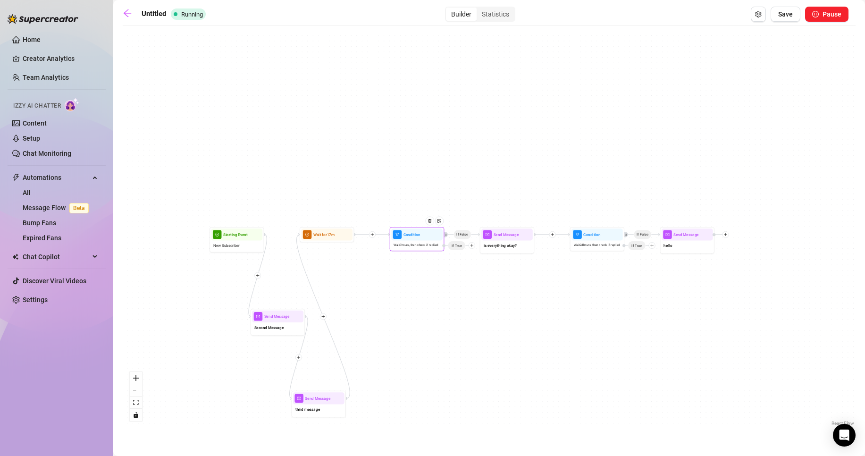
click at [429, 248] on div "Wait 0 hours, then check if replied" at bounding box center [416, 245] width 51 height 9
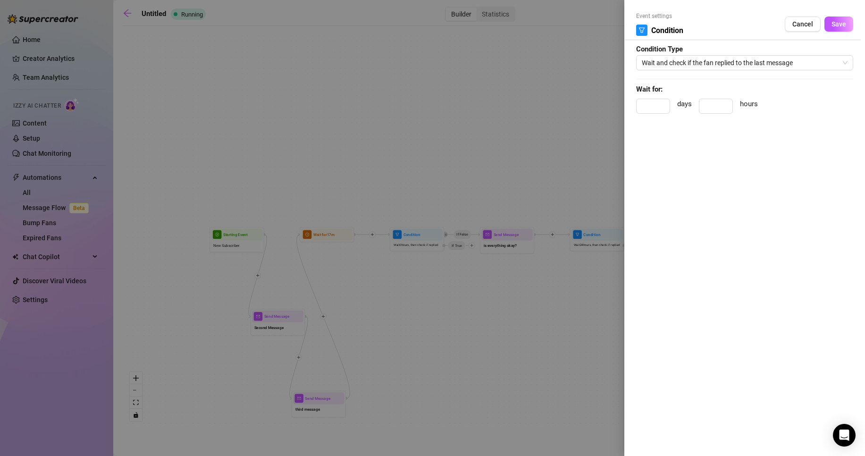
click at [549, 101] on div at bounding box center [432, 228] width 865 height 456
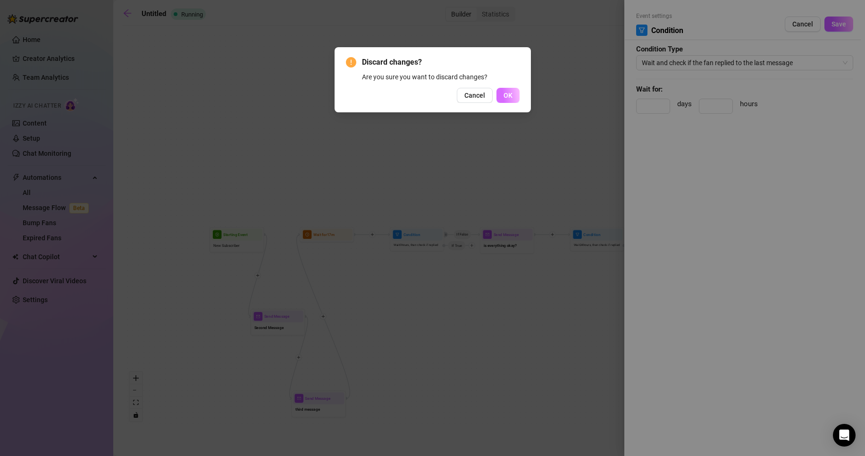
click at [518, 90] on button "OK" at bounding box center [508, 95] width 23 height 15
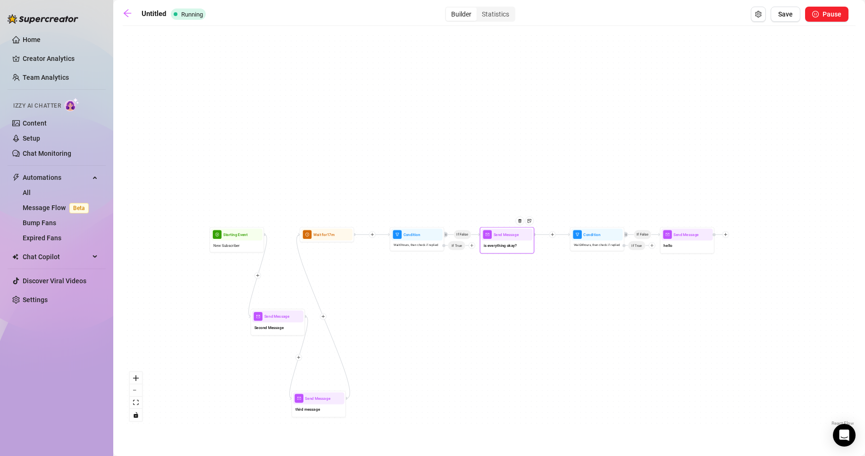
click at [516, 250] on div "is everything okay?" at bounding box center [507, 246] width 51 height 11
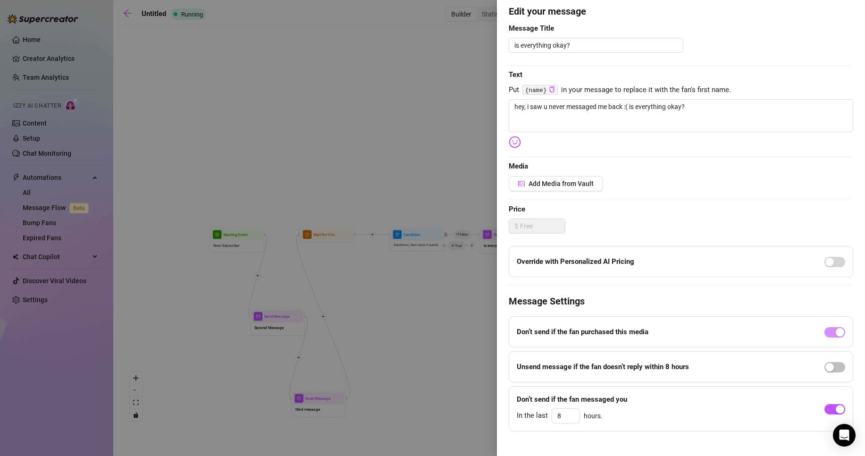
scroll to position [92, 0]
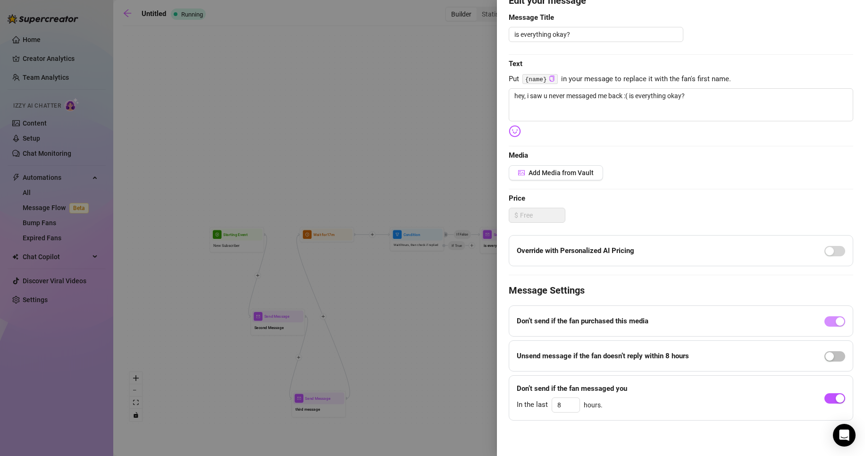
click at [425, 319] on div at bounding box center [432, 228] width 865 height 456
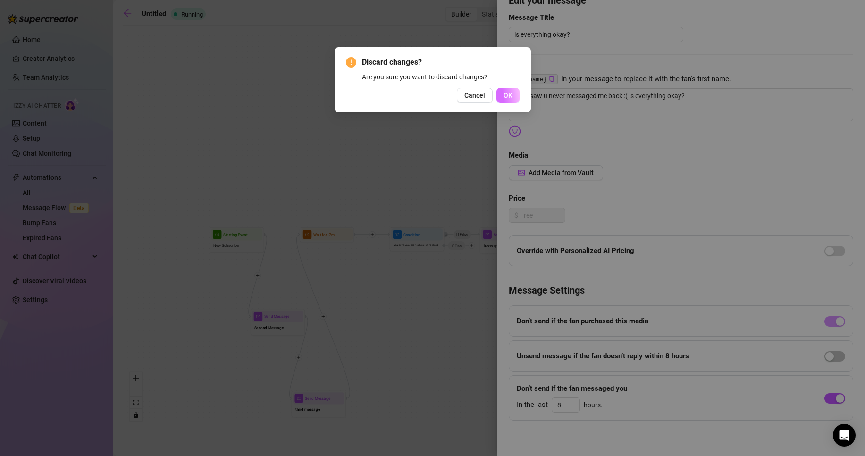
click at [498, 92] on button "OK" at bounding box center [508, 95] width 23 height 15
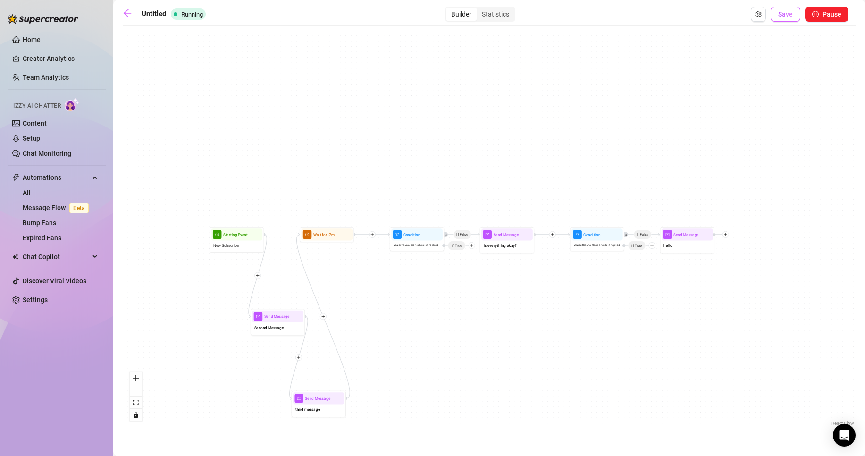
click at [791, 15] on span "Save" at bounding box center [786, 14] width 15 height 8
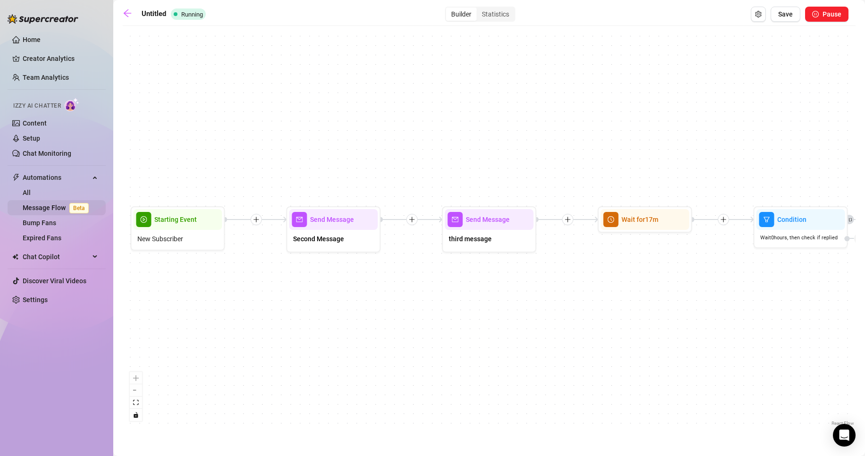
click at [51, 212] on link "Message Flow Beta" at bounding box center [58, 208] width 70 height 8
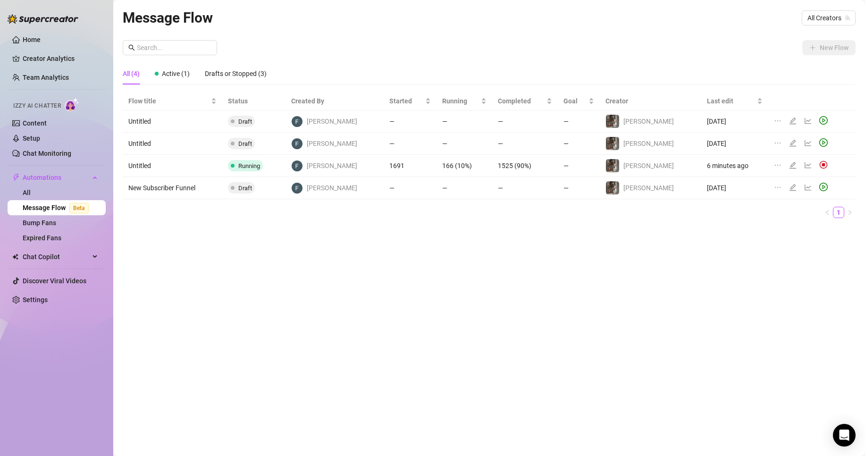
click at [790, 165] on icon "edit" at bounding box center [793, 165] width 7 height 7
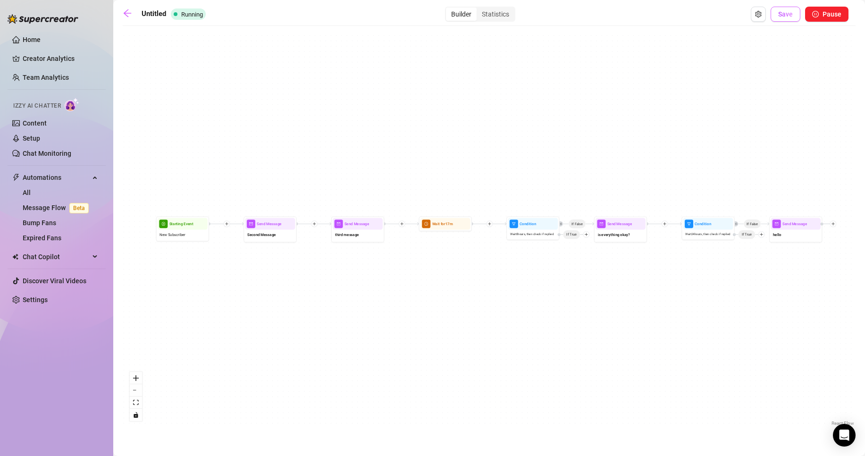
click at [789, 14] on span "Save" at bounding box center [786, 14] width 15 height 8
click at [755, 12] on button "Open Exit Rules" at bounding box center [758, 14] width 15 height 15
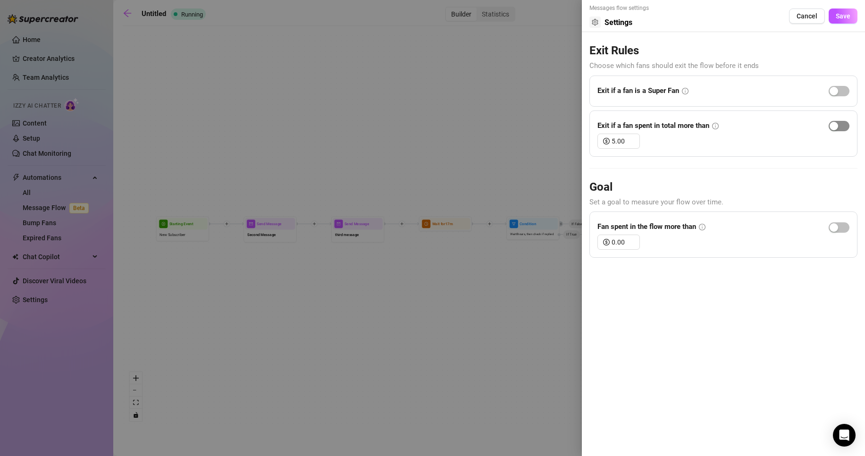
click at [833, 125] on div "button" at bounding box center [834, 126] width 8 height 8
click at [833, 125] on span "button" at bounding box center [839, 126] width 21 height 10
click at [626, 138] on input "5.00" at bounding box center [626, 141] width 28 height 14
click at [635, 138] on icon "up" at bounding box center [635, 138] width 3 height 2
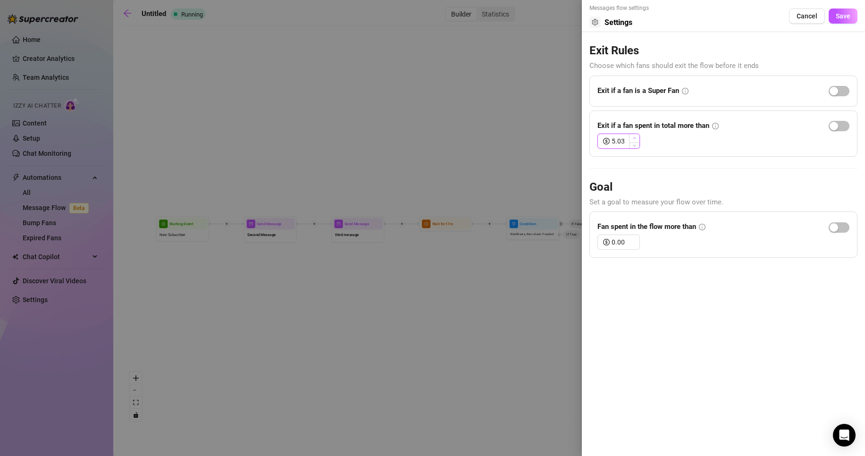
click at [635, 138] on icon "up" at bounding box center [635, 138] width 3 height 2
click at [635, 143] on icon "down" at bounding box center [634, 144] width 3 height 3
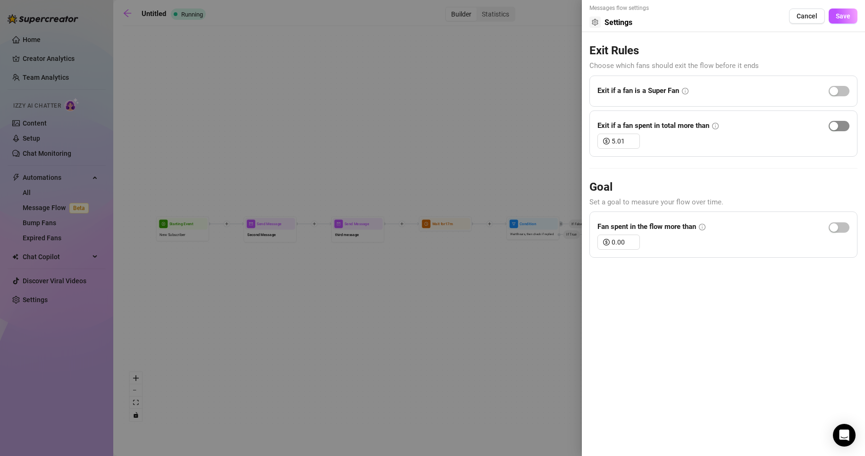
click at [842, 127] on span "button" at bounding box center [839, 126] width 21 height 10
click at [836, 12] on span "Save" at bounding box center [843, 16] width 15 height 8
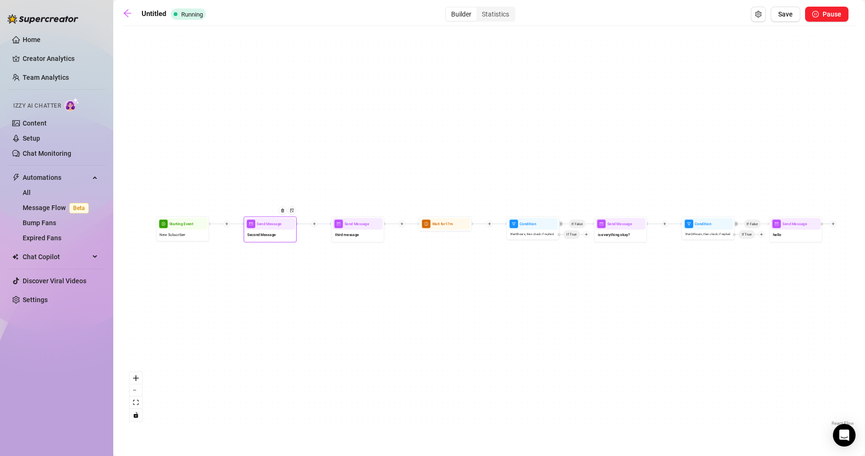
click at [286, 236] on div "Second Message" at bounding box center [271, 235] width 50 height 11
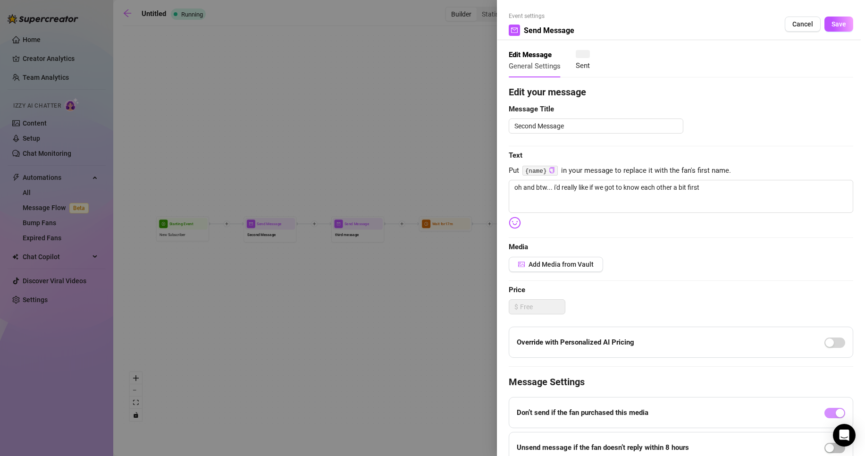
click at [193, 246] on div at bounding box center [432, 228] width 865 height 456
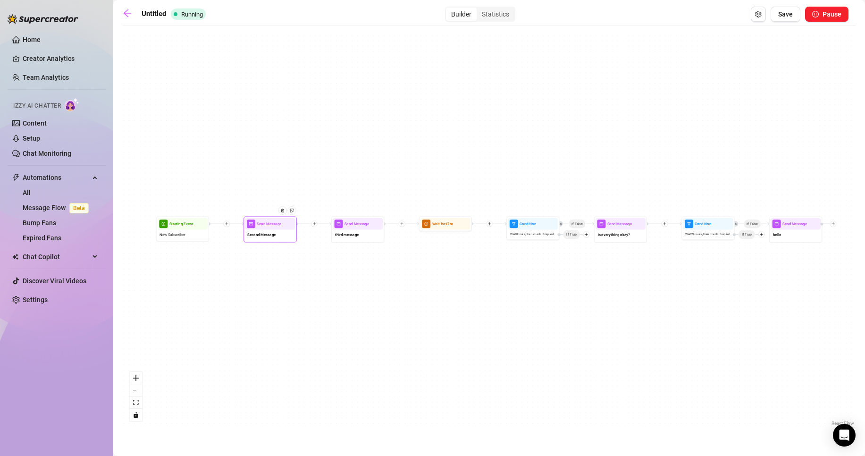
click at [256, 236] on span "Second Message" at bounding box center [261, 235] width 29 height 6
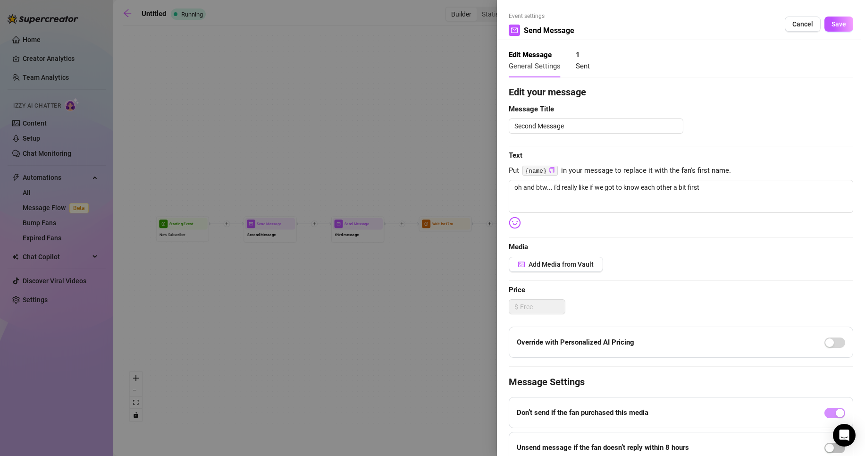
click at [575, 58] on div "Edit Message General Settings 1 Sent" at bounding box center [549, 61] width 81 height 34
click at [582, 57] on div "1 Sent" at bounding box center [583, 61] width 14 height 22
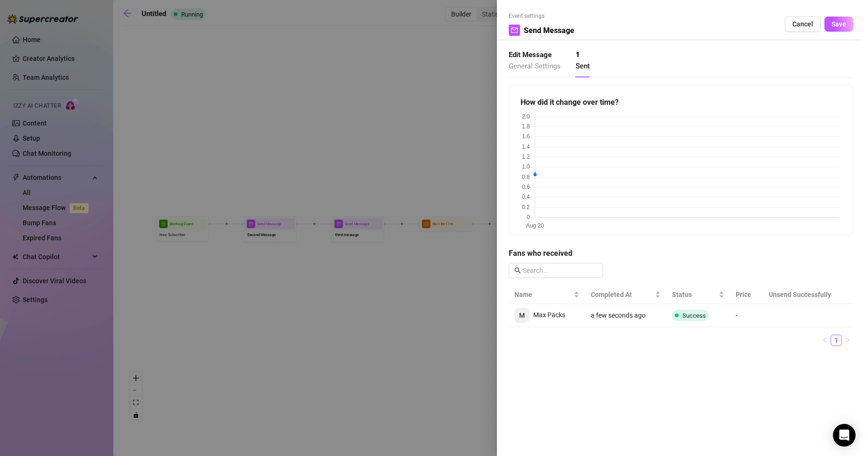
click at [541, 66] on span "General Settings" at bounding box center [535, 66] width 52 height 8
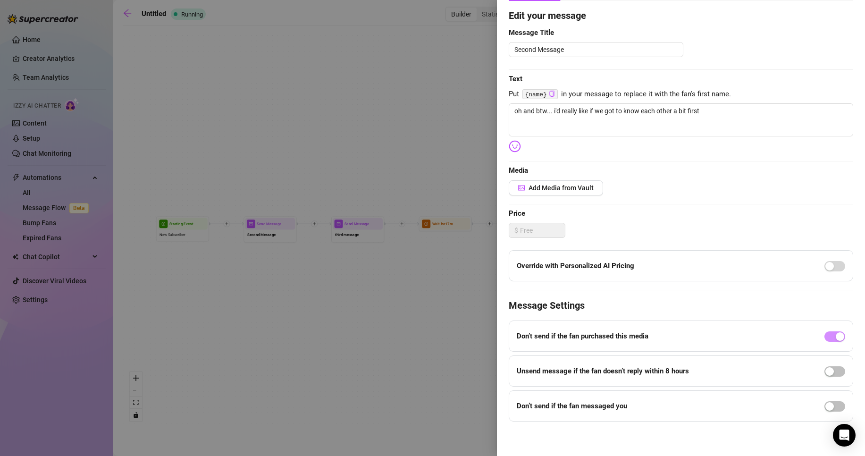
scroll to position [77, 0]
click at [829, 403] on span "button" at bounding box center [835, 405] width 21 height 10
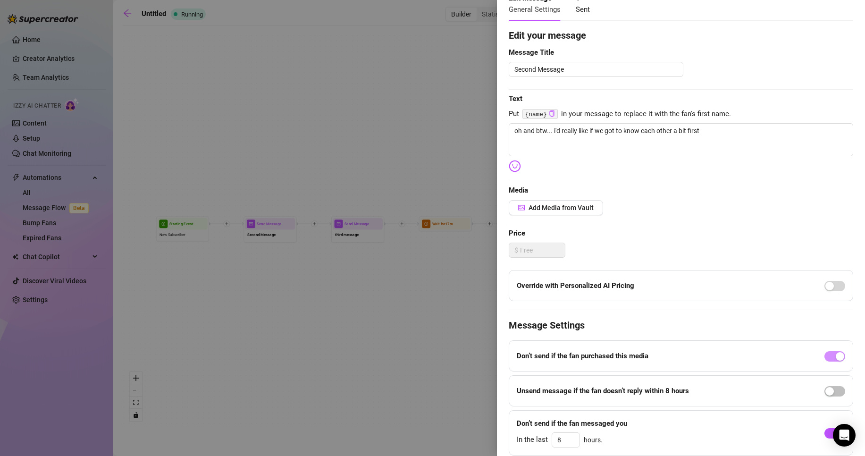
scroll to position [0, 0]
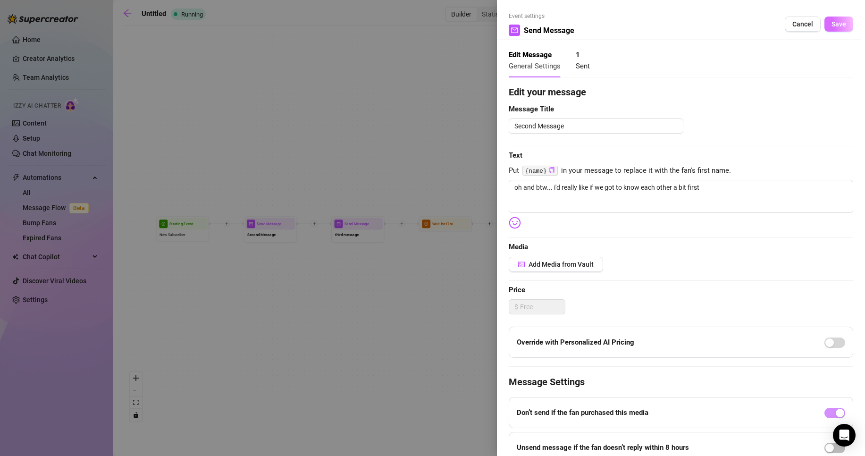
click at [839, 22] on button "Save" at bounding box center [839, 24] width 29 height 15
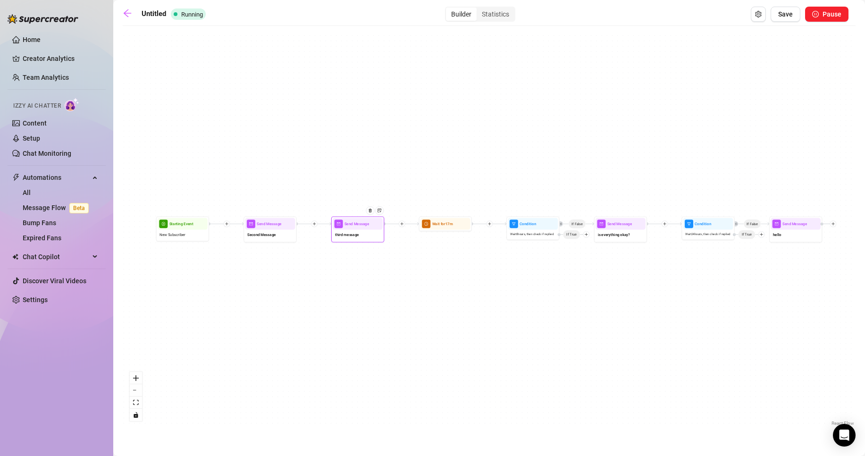
click at [367, 236] on div "third message" at bounding box center [358, 235] width 50 height 11
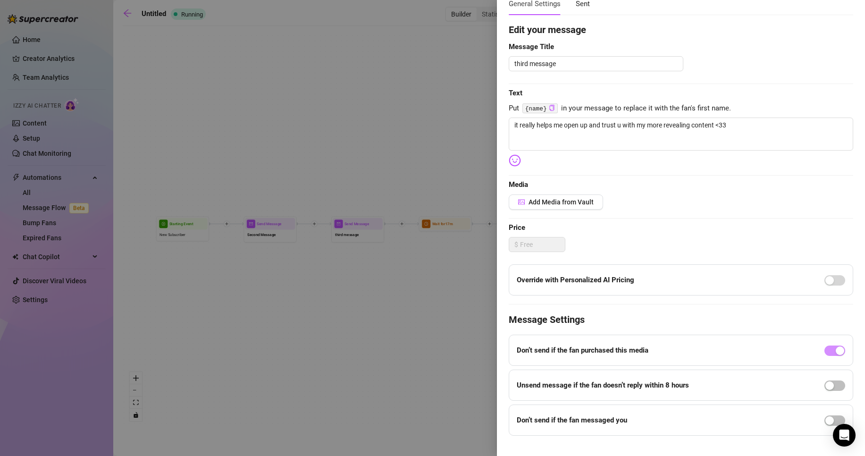
scroll to position [77, 0]
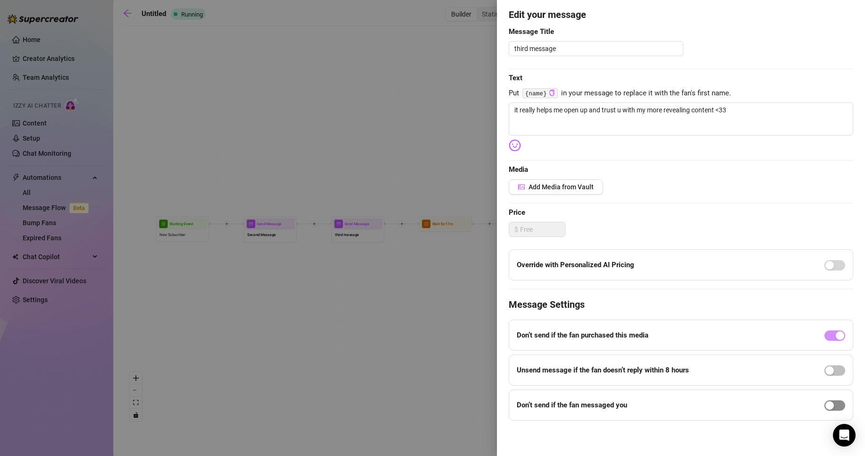
click at [833, 405] on span "button" at bounding box center [835, 405] width 21 height 10
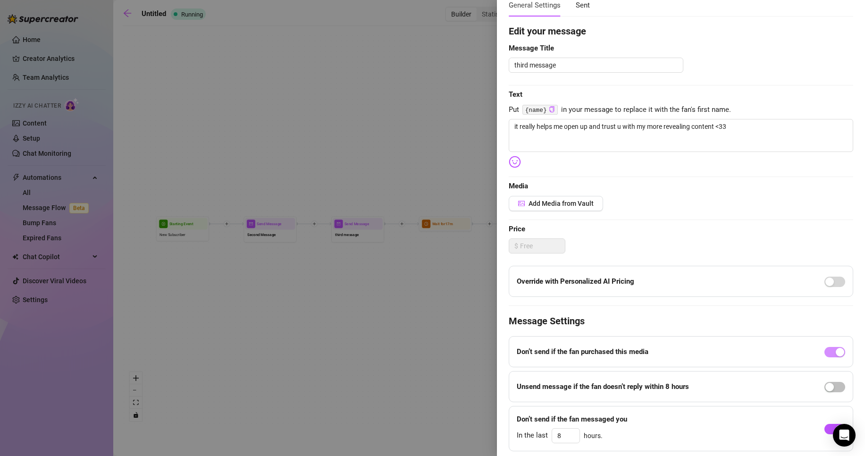
scroll to position [0, 0]
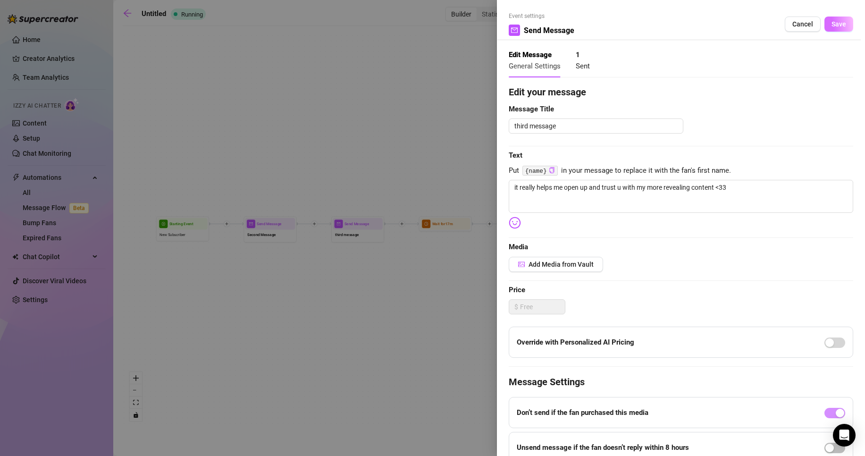
click at [840, 28] on button "Save" at bounding box center [839, 24] width 29 height 15
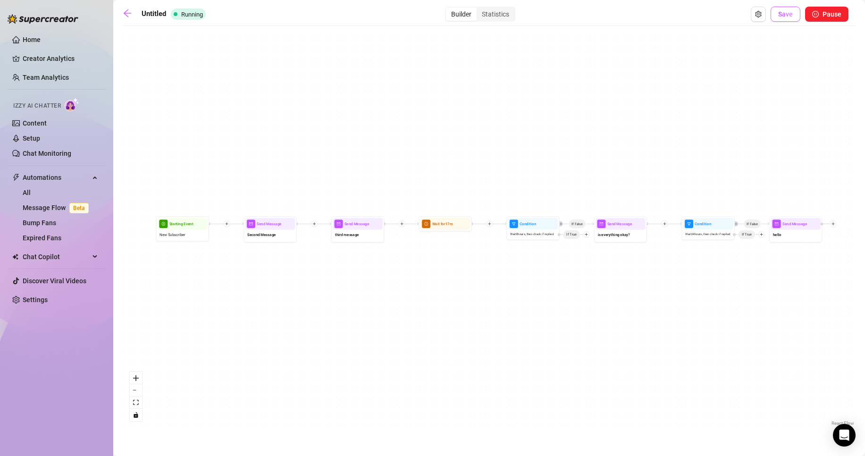
click at [789, 14] on span "Save" at bounding box center [786, 14] width 15 height 8
